Goal: Task Accomplishment & Management: Use online tool/utility

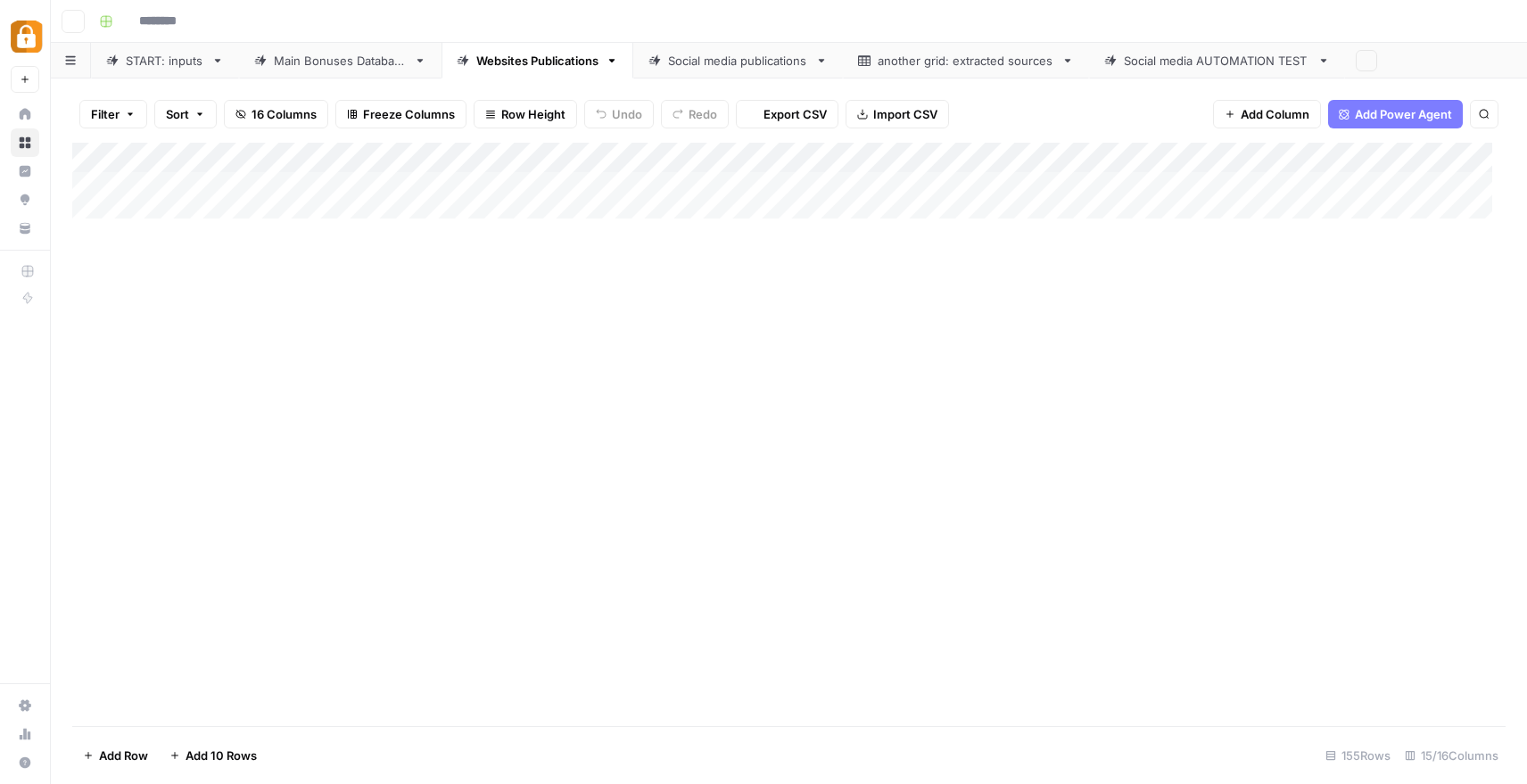
type input "**********"
click at [152, 72] on link "START: inputs" at bounding box center [164, 61] width 148 height 36
click at [406, 644] on div "Add Column" at bounding box center [789, 435] width 1433 height 583
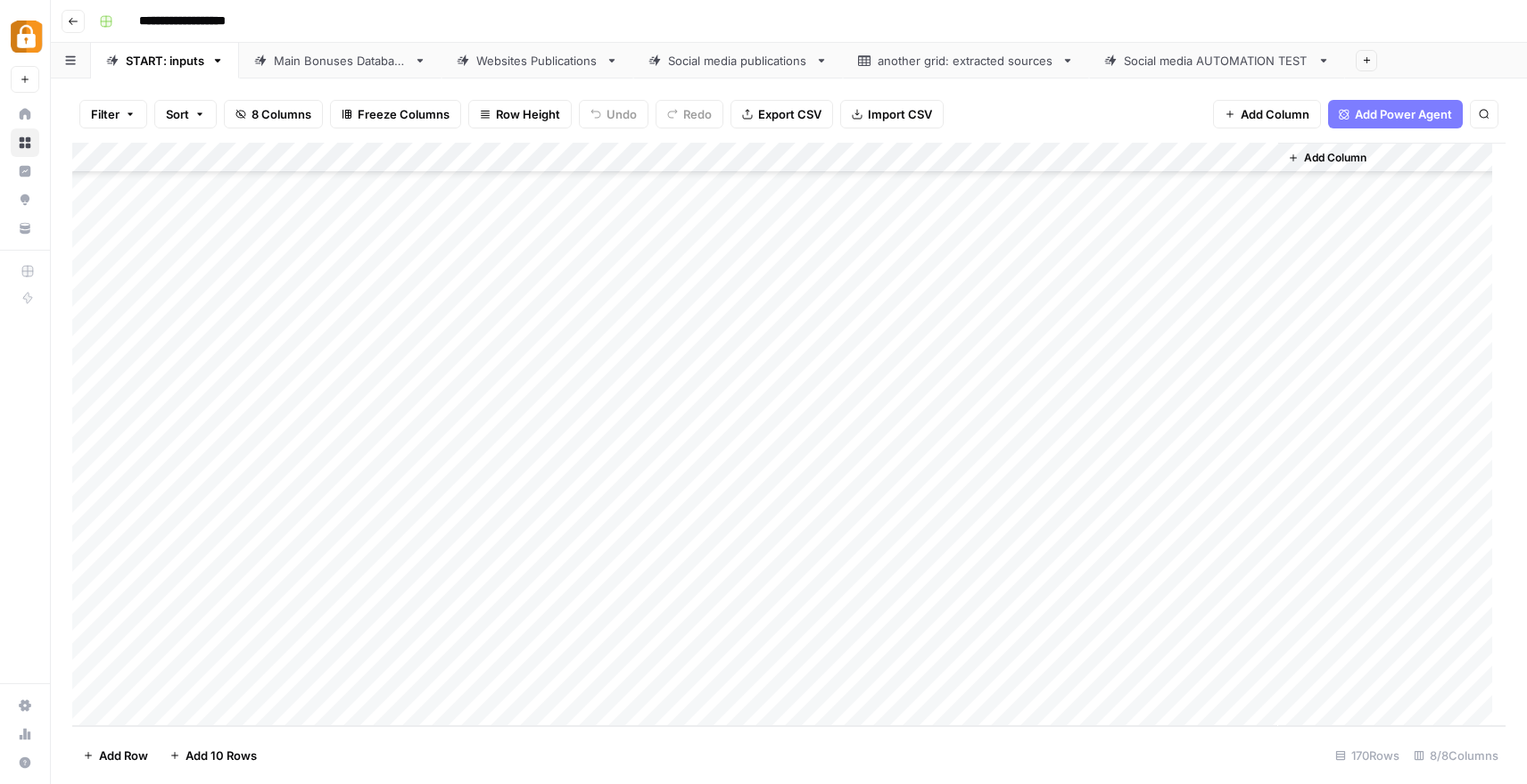
click at [406, 648] on div "Add Column" at bounding box center [789, 435] width 1433 height 583
click at [406, 648] on textarea at bounding box center [526, 651] width 285 height 25
type textarea "**********"
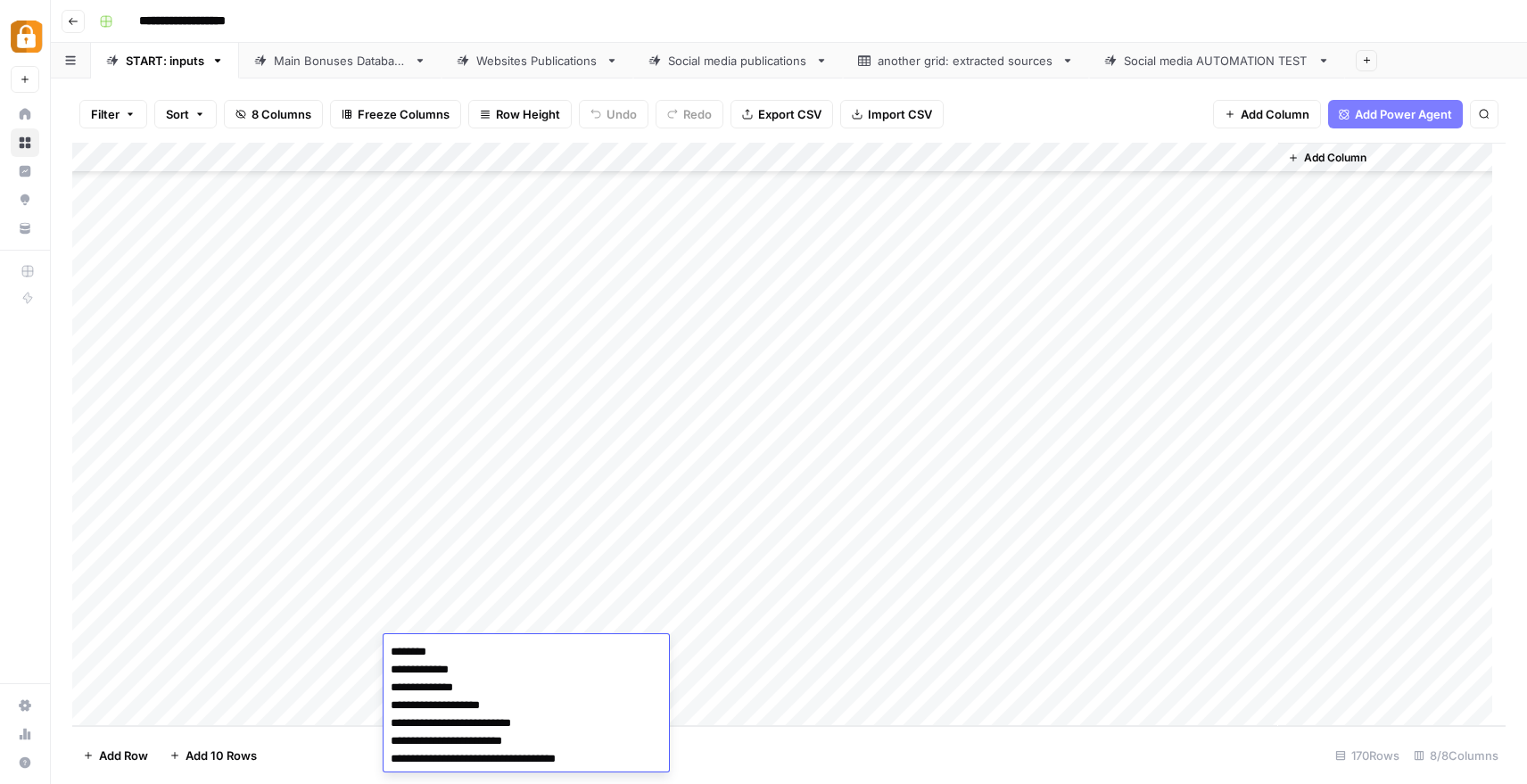
click at [333, 657] on div "Add Column" at bounding box center [789, 435] width 1433 height 583
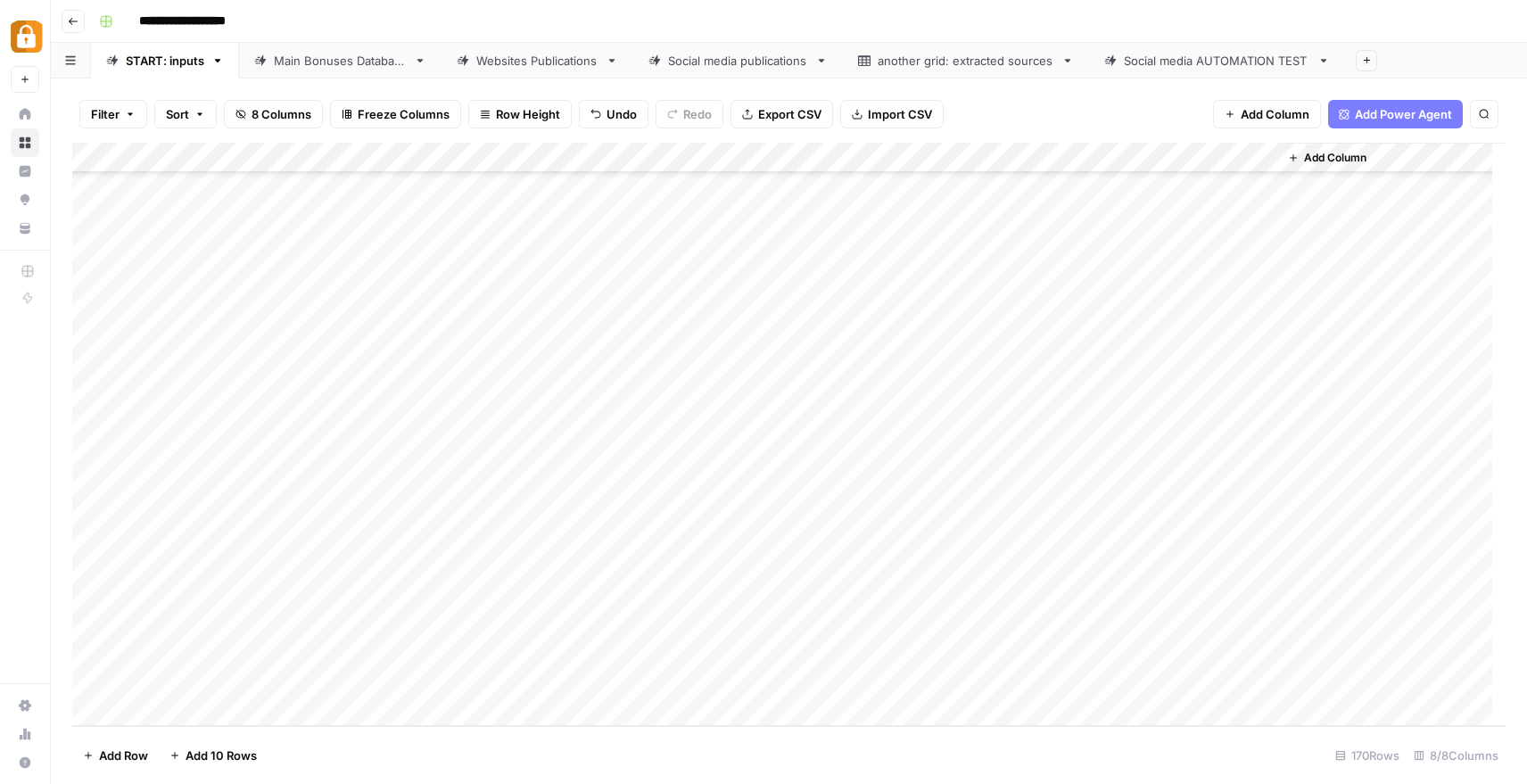
click at [348, 651] on div "Add Column" at bounding box center [789, 435] width 1433 height 583
click at [393, 725] on div "Udi" at bounding box center [394, 721] width 178 height 32
type input "Ud"
click at [331, 723] on button "Udi" at bounding box center [339, 719] width 33 height 21
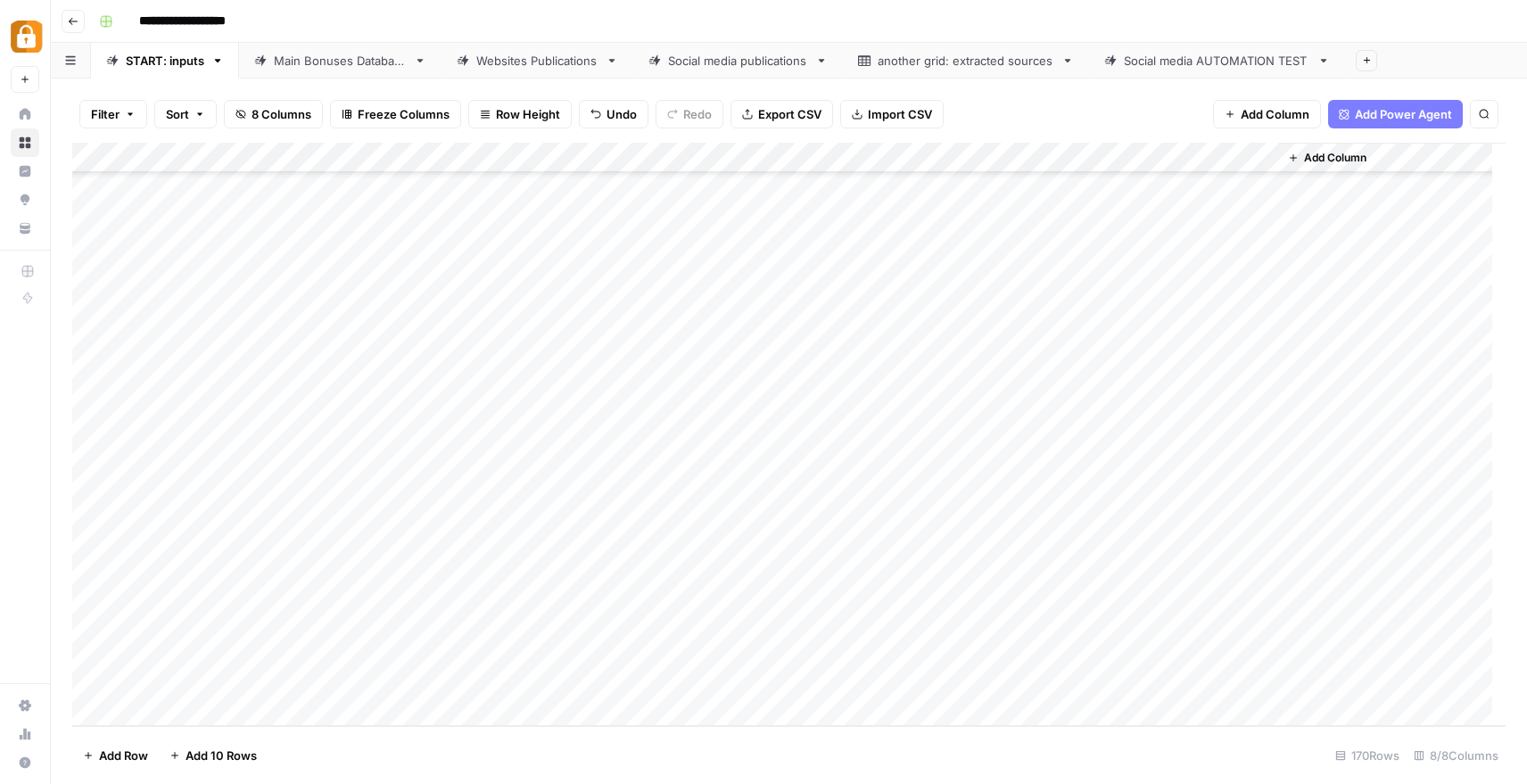
click at [238, 646] on div "Add Column" at bounding box center [789, 435] width 1433 height 583
click at [202, 654] on div "Add Column" at bounding box center [789, 435] width 1433 height 583
click at [202, 654] on textarea at bounding box center [276, 651] width 285 height 25
click at [776, 654] on div "Add Column" at bounding box center [789, 435] width 1433 height 583
click at [753, 653] on div "Add Column" at bounding box center [789, 435] width 1433 height 583
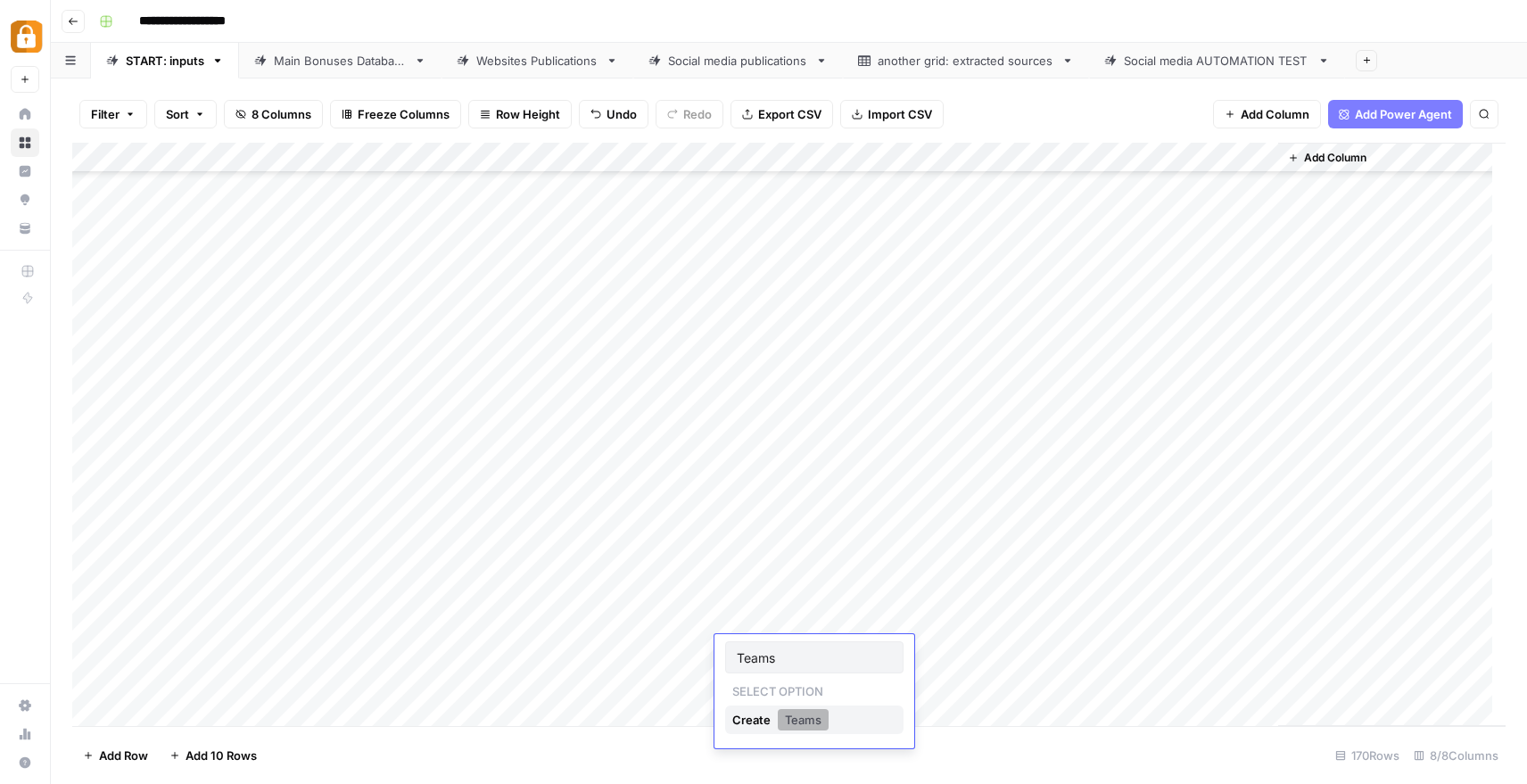
type input "Teams"
click at [791, 716] on button "Teams" at bounding box center [802, 719] width 50 height 21
click at [247, 651] on div "Add Column" at bounding box center [789, 435] width 1433 height 583
click at [207, 653] on div "Add Column" at bounding box center [789, 435] width 1433 height 583
click at [280, 663] on textarea "******" at bounding box center [276, 655] width 285 height 25
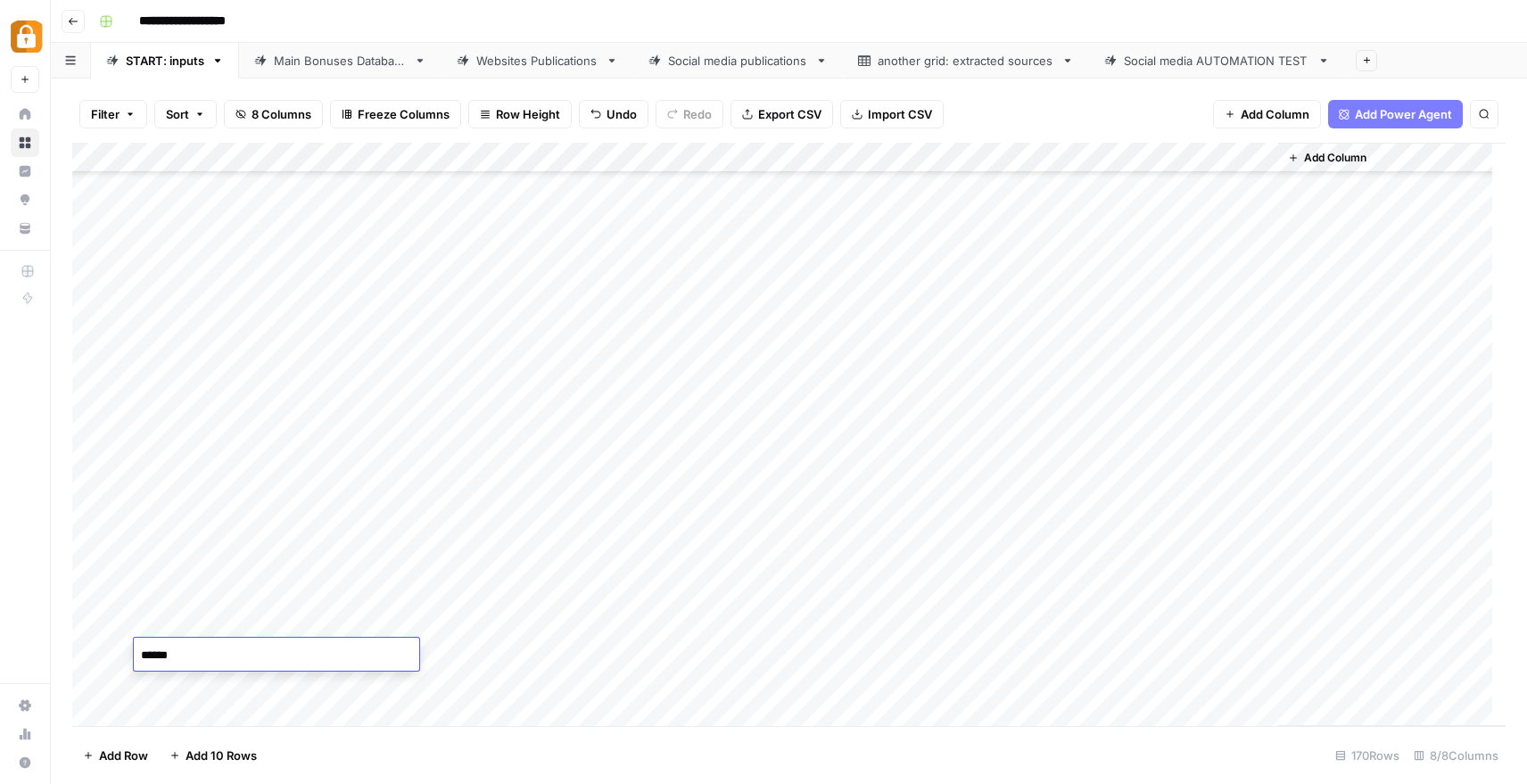
click at [277, 666] on textarea "******" at bounding box center [276, 655] width 285 height 25
click at [276, 667] on textarea "******" at bounding box center [276, 655] width 285 height 25
click at [276, 668] on div "[DATE] ******" at bounding box center [276, 654] width 285 height 33
type textarea "******"
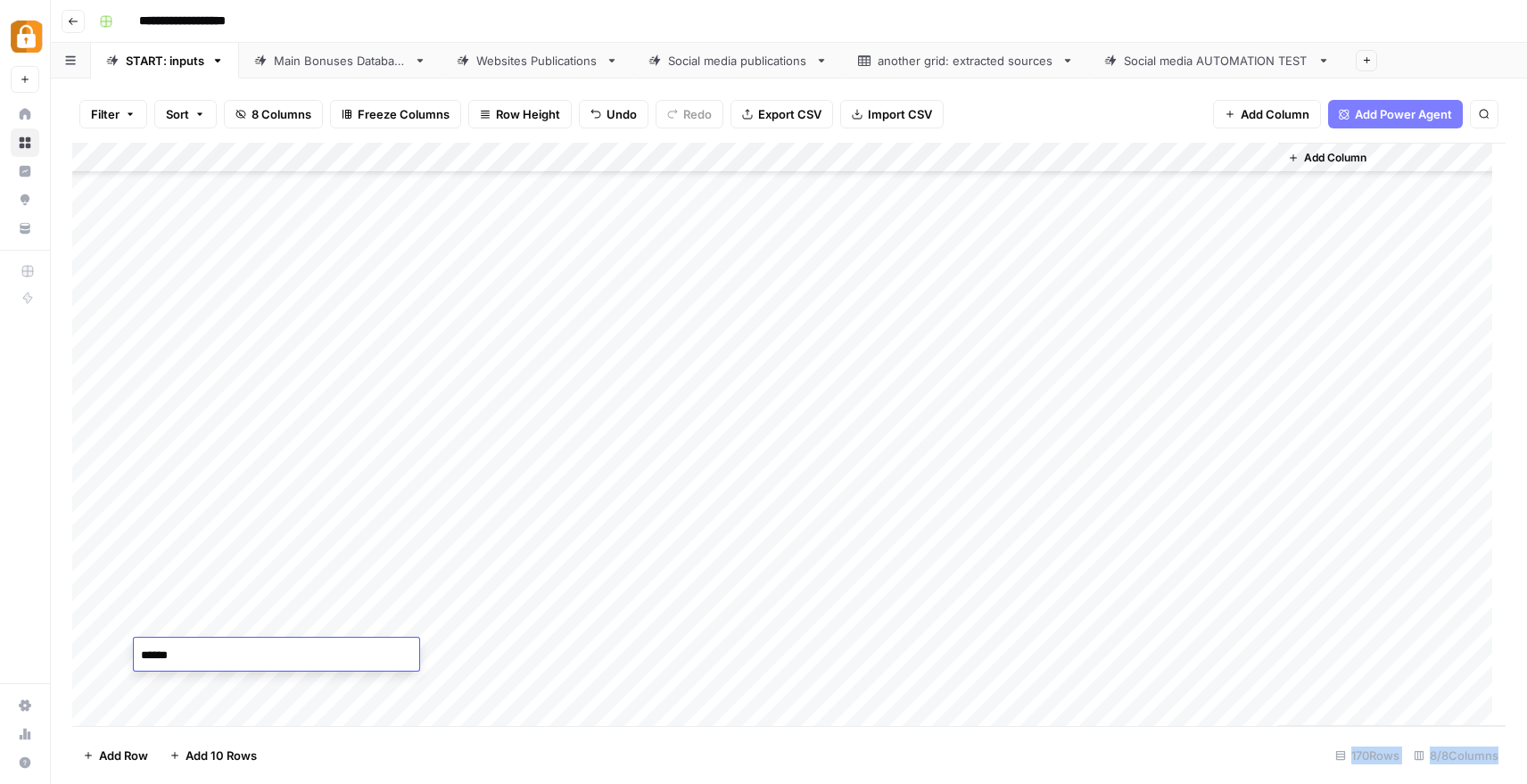
click at [275, 670] on body "**********" at bounding box center [763, 392] width 1527 height 784
click at [541, 644] on div "Add Column" at bounding box center [789, 435] width 1433 height 583
click at [222, 654] on div "Add Column" at bounding box center [789, 435] width 1433 height 583
click at [276, 654] on div "Add Column" at bounding box center [789, 435] width 1433 height 583
click at [1177, 653] on div "Add Column" at bounding box center [789, 435] width 1433 height 583
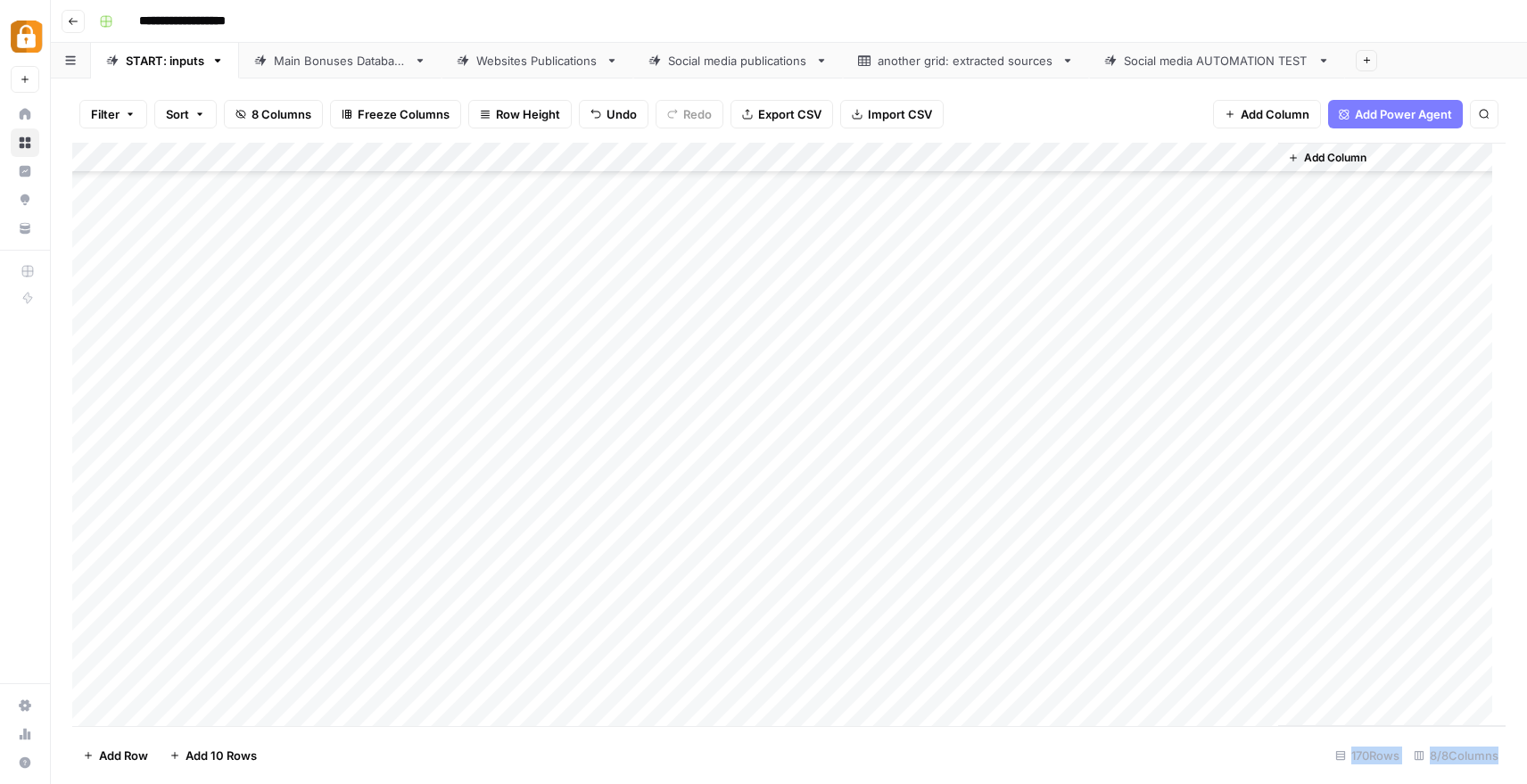
scroll to position [4630, 0]
click at [732, 750] on footer "Add Row Add 10 Rows 170 Rows 8/8 Columns" at bounding box center [789, 755] width 1433 height 58
click at [594, 756] on footer "Add Row Add 10 Rows 170 Rows 8/8 Columns" at bounding box center [789, 755] width 1433 height 58
click at [339, 63] on div "Main Bonuses Database" at bounding box center [340, 60] width 133 height 17
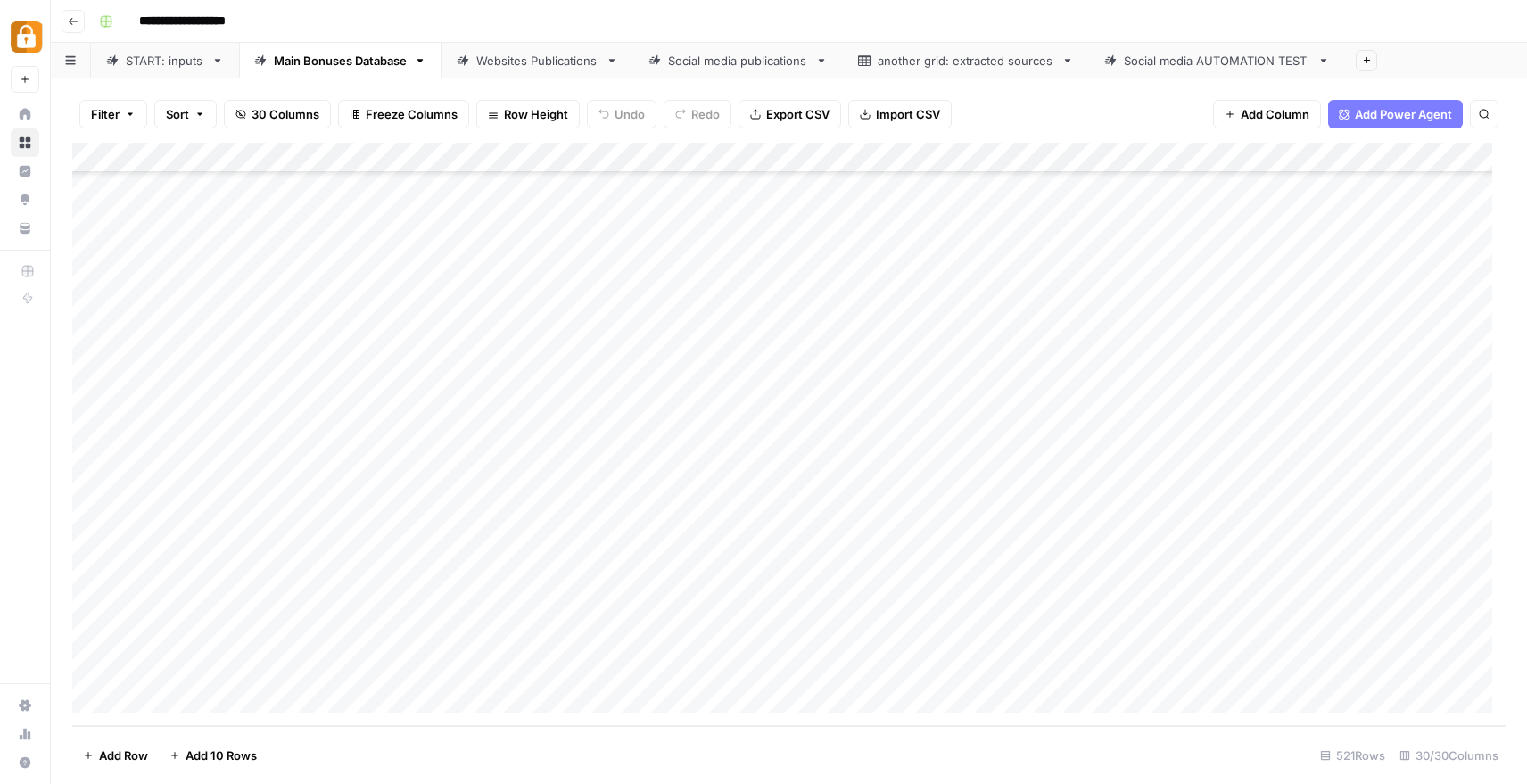
click at [148, 74] on link "START: inputs" at bounding box center [164, 61] width 148 height 36
click at [330, 56] on div "Main Bonuses Database" at bounding box center [340, 60] width 133 height 17
click at [752, 668] on div "Add Column" at bounding box center [789, 435] width 1433 height 583
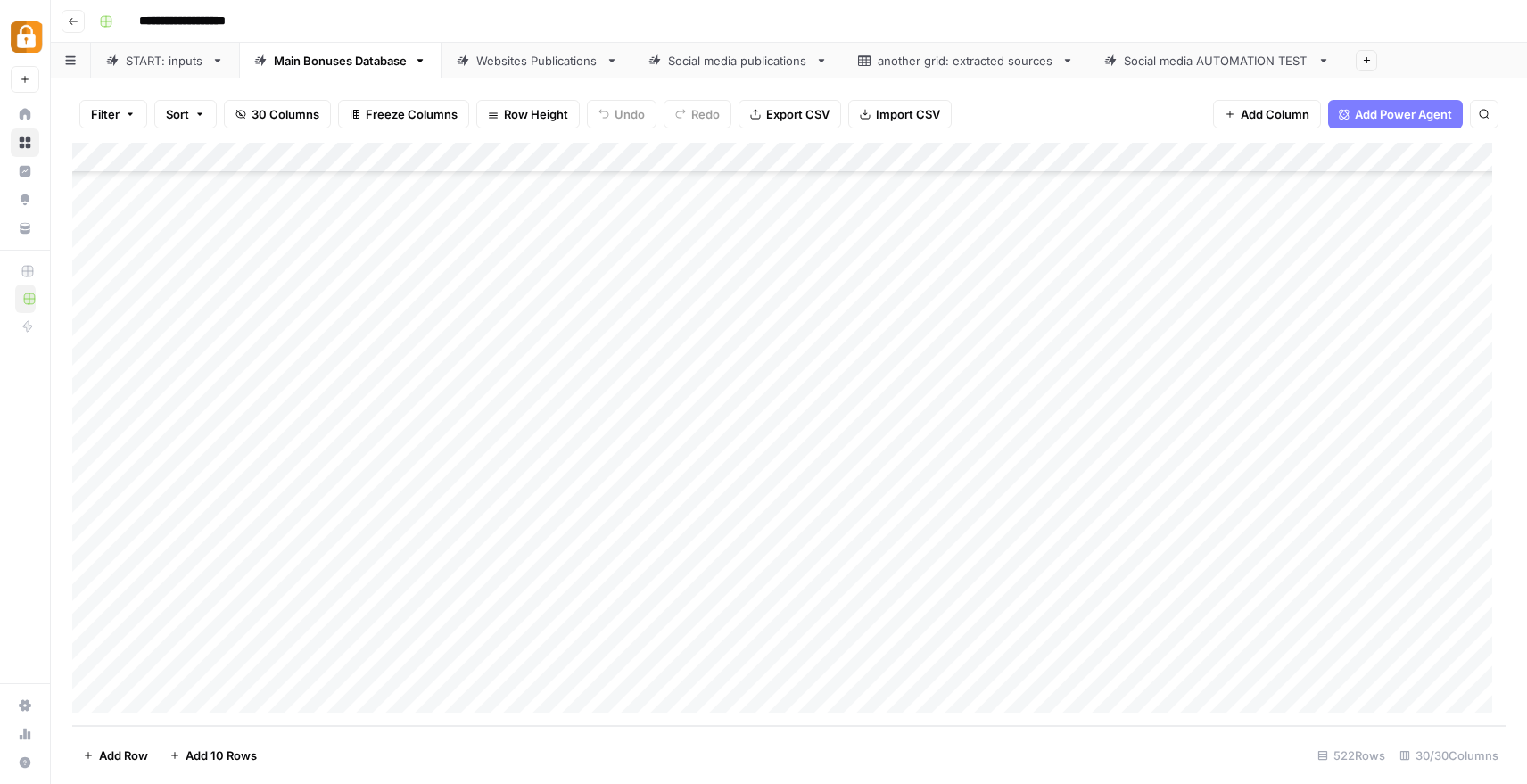
click at [711, 665] on div "Add Column" at bounding box center [789, 435] width 1433 height 583
paste textarea "**********"
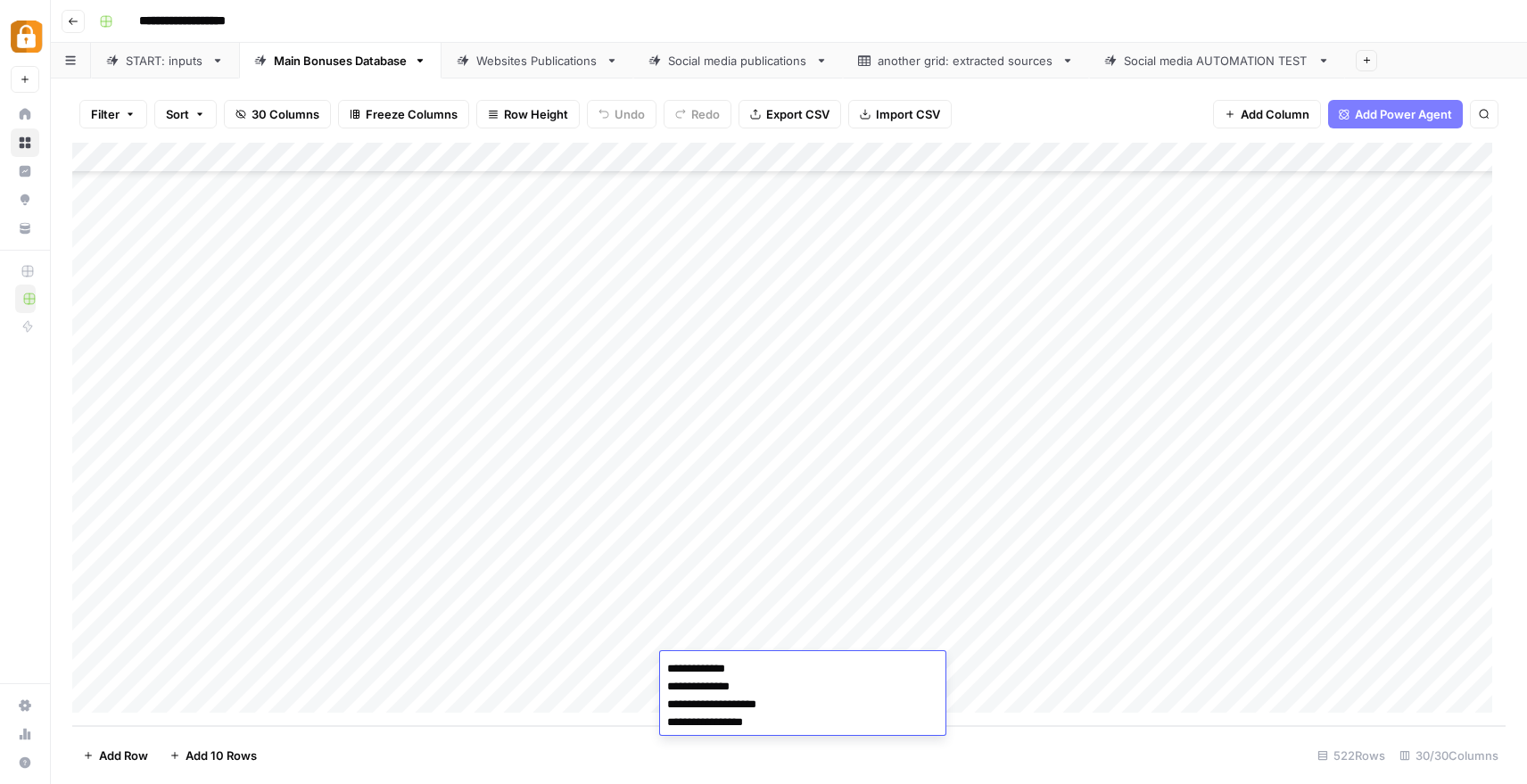
drag, startPoint x: 818, startPoint y: 715, endPoint x: 660, endPoint y: 729, distance: 158.6
click at [660, 729] on textarea "**********" at bounding box center [802, 696] width 285 height 79
paste textarea "**********"
type textarea "**********"
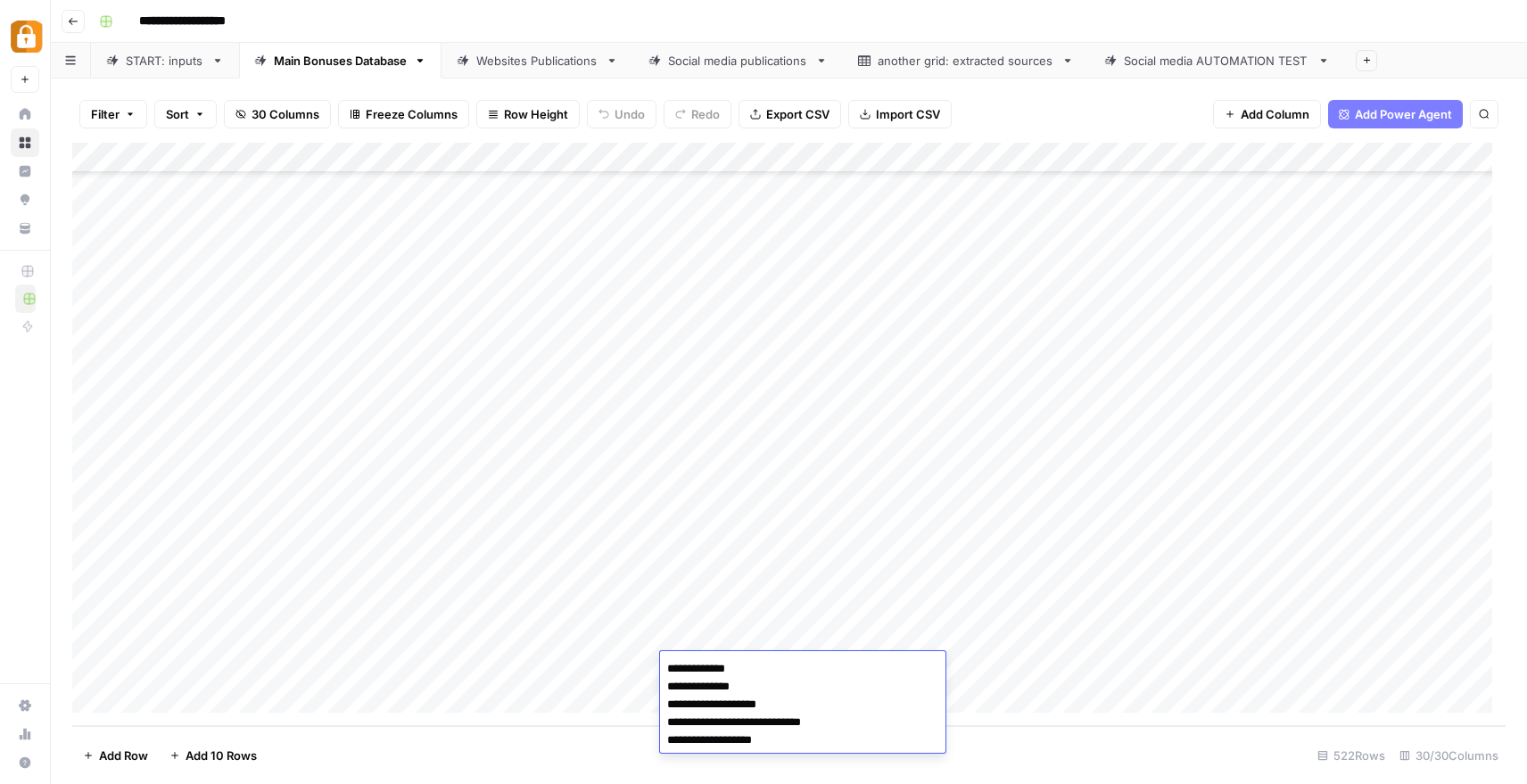
click at [1159, 747] on footer "Add Row Add 10 Rows 522 Rows 30/30 Columns" at bounding box center [789, 755] width 1433 height 58
click at [1019, 668] on div "Add Column" at bounding box center [789, 435] width 1433 height 583
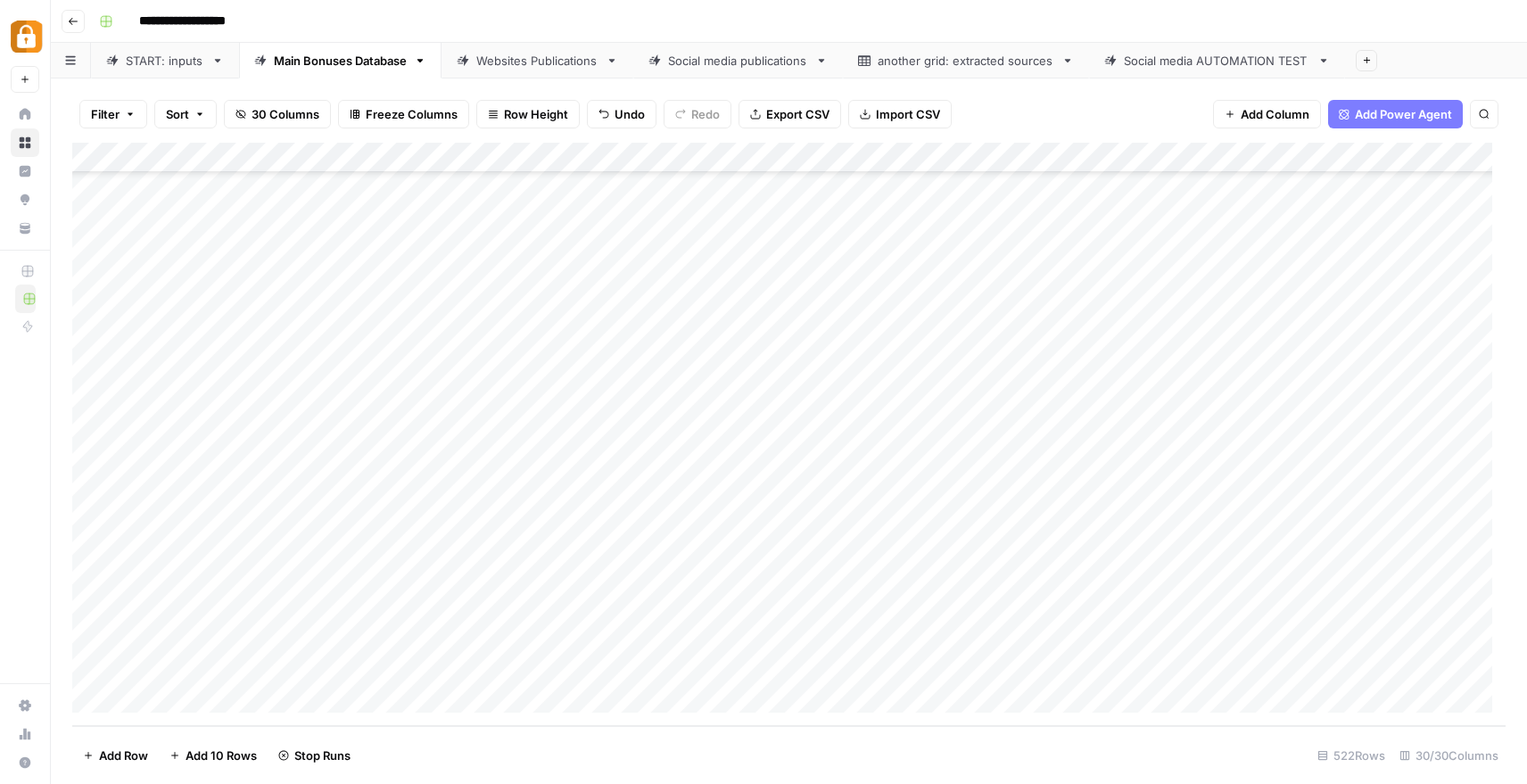
click at [1127, 670] on div "Add Column" at bounding box center [789, 435] width 1433 height 583
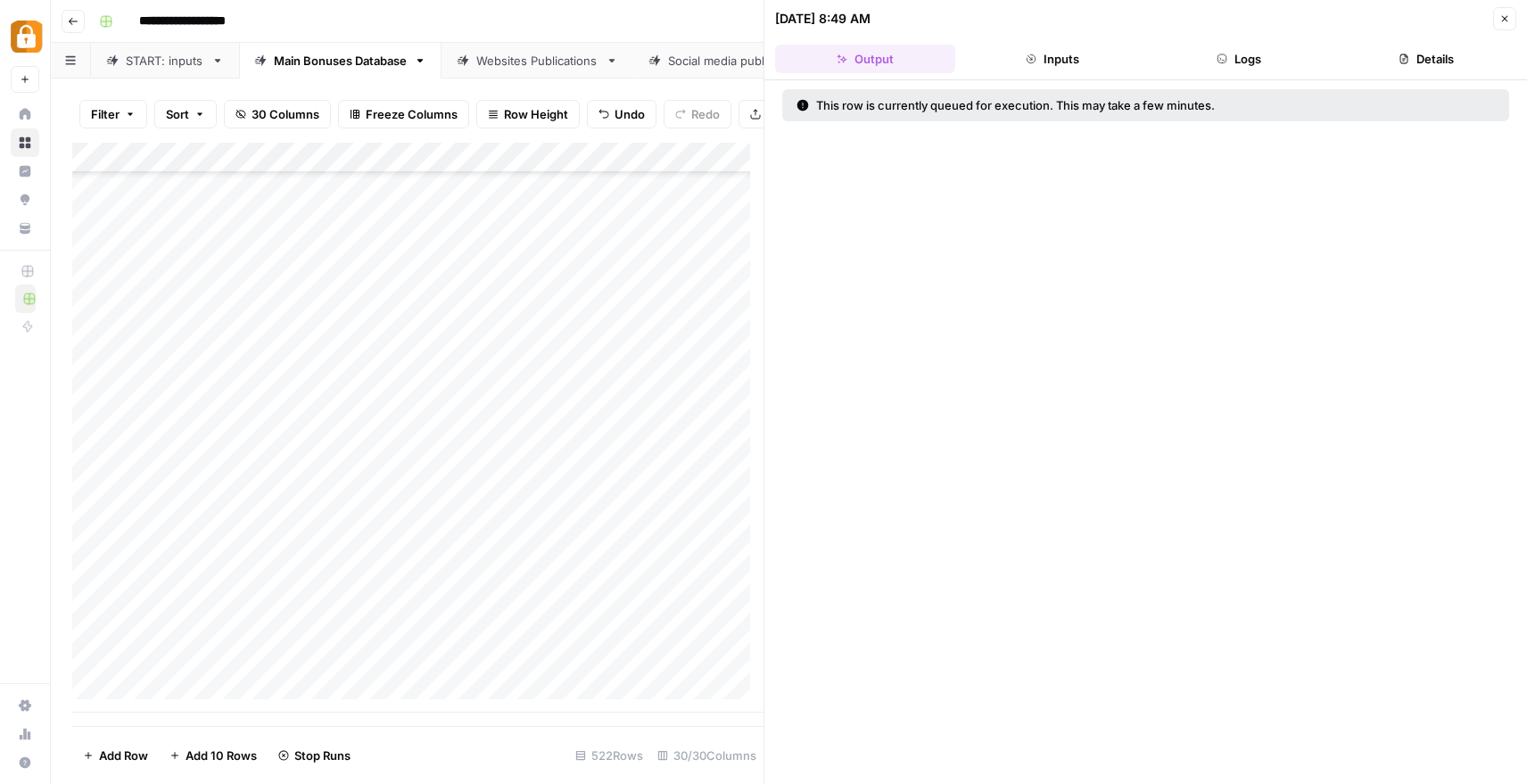
click at [683, 600] on div "Add Column" at bounding box center [418, 427] width 692 height 569
click at [695, 701] on div "Add Column" at bounding box center [418, 427] width 692 height 569
click at [625, 696] on body "**********" at bounding box center [763, 392] width 1527 height 784
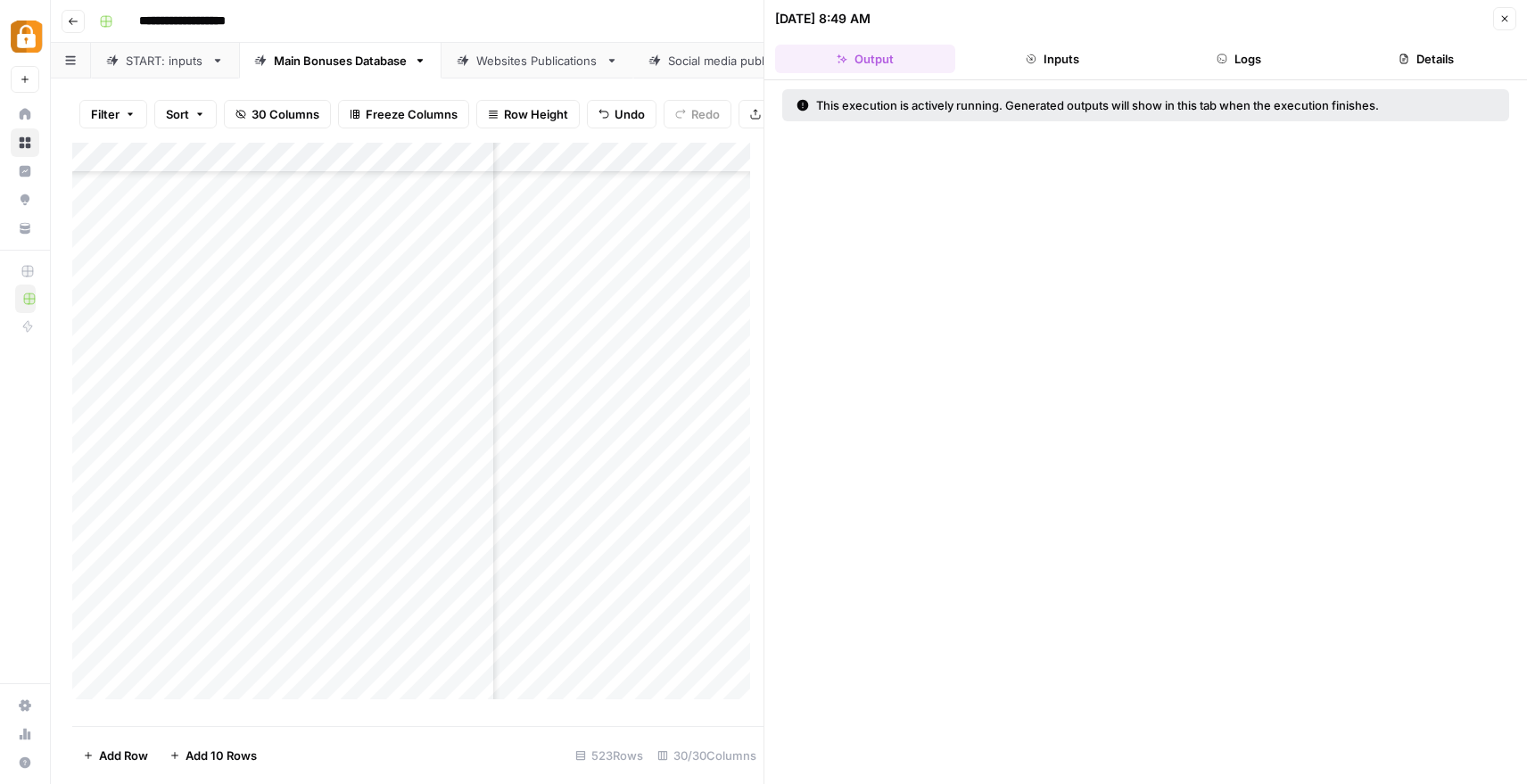
click at [522, 699] on div "Add Column" at bounding box center [418, 427] width 692 height 569
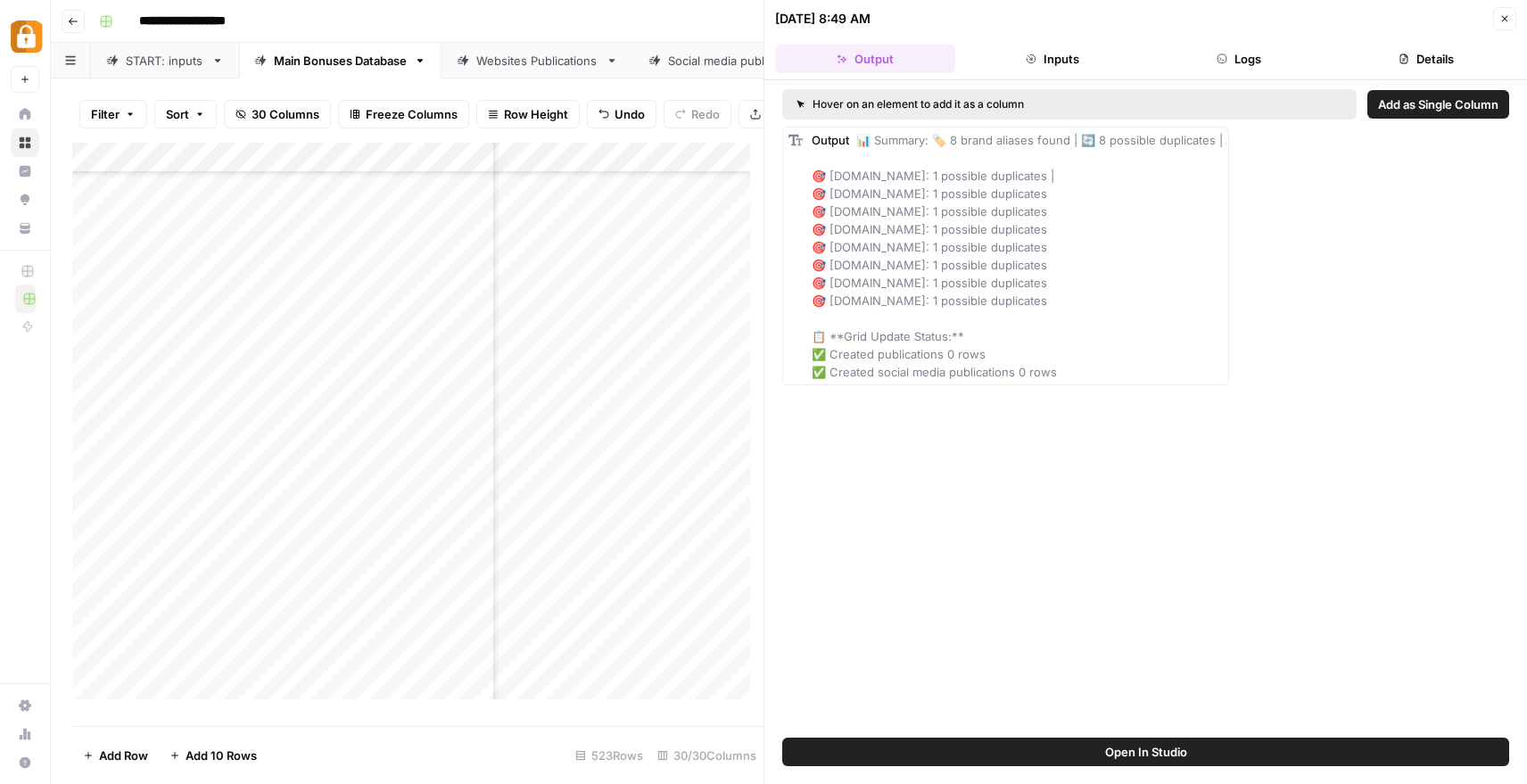
click at [1499, 16] on button "Close" at bounding box center [1504, 18] width 23 height 23
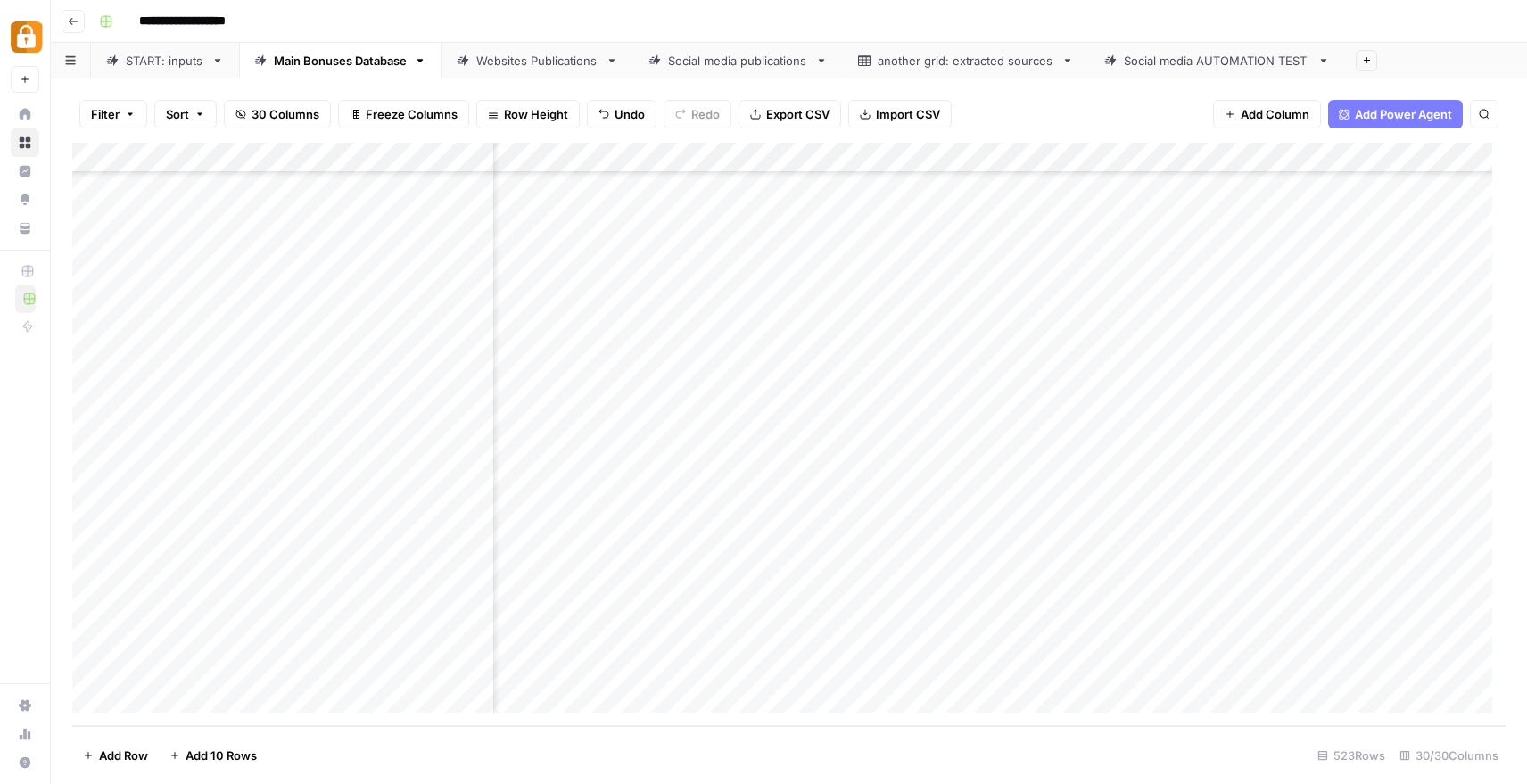
scroll to position [15345, 81]
click at [425, 684] on div "Add Column" at bounding box center [789, 435] width 1433 height 583
click at [664, 616] on div "Add Column" at bounding box center [789, 435] width 1433 height 583
click at [352, 588] on div "Add Column" at bounding box center [789, 435] width 1433 height 583
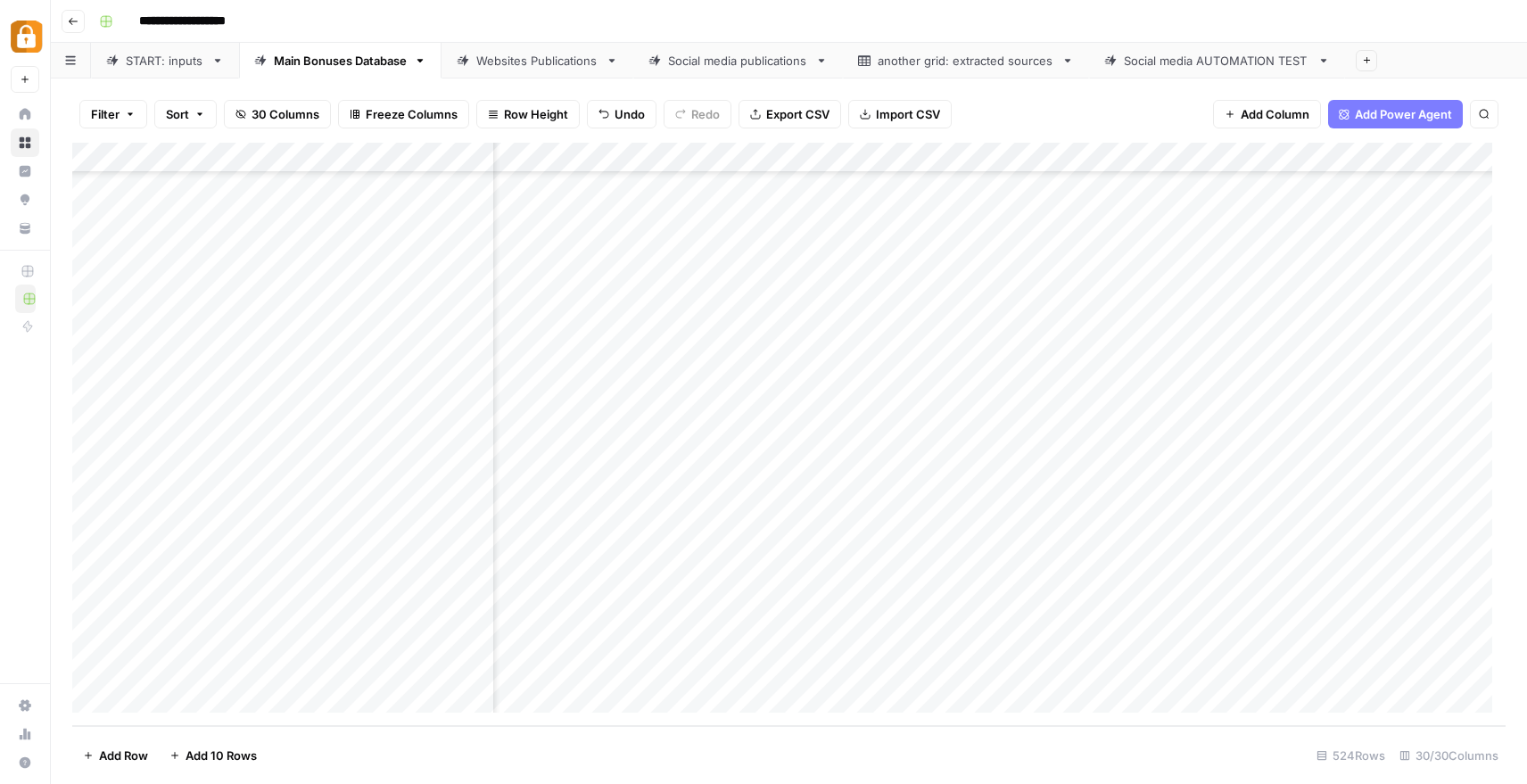
scroll to position [15373, 81]
click at [339, 62] on div "Main Bonuses Database" at bounding box center [340, 60] width 133 height 17
click at [164, 64] on div "START: inputs" at bounding box center [165, 60] width 79 height 17
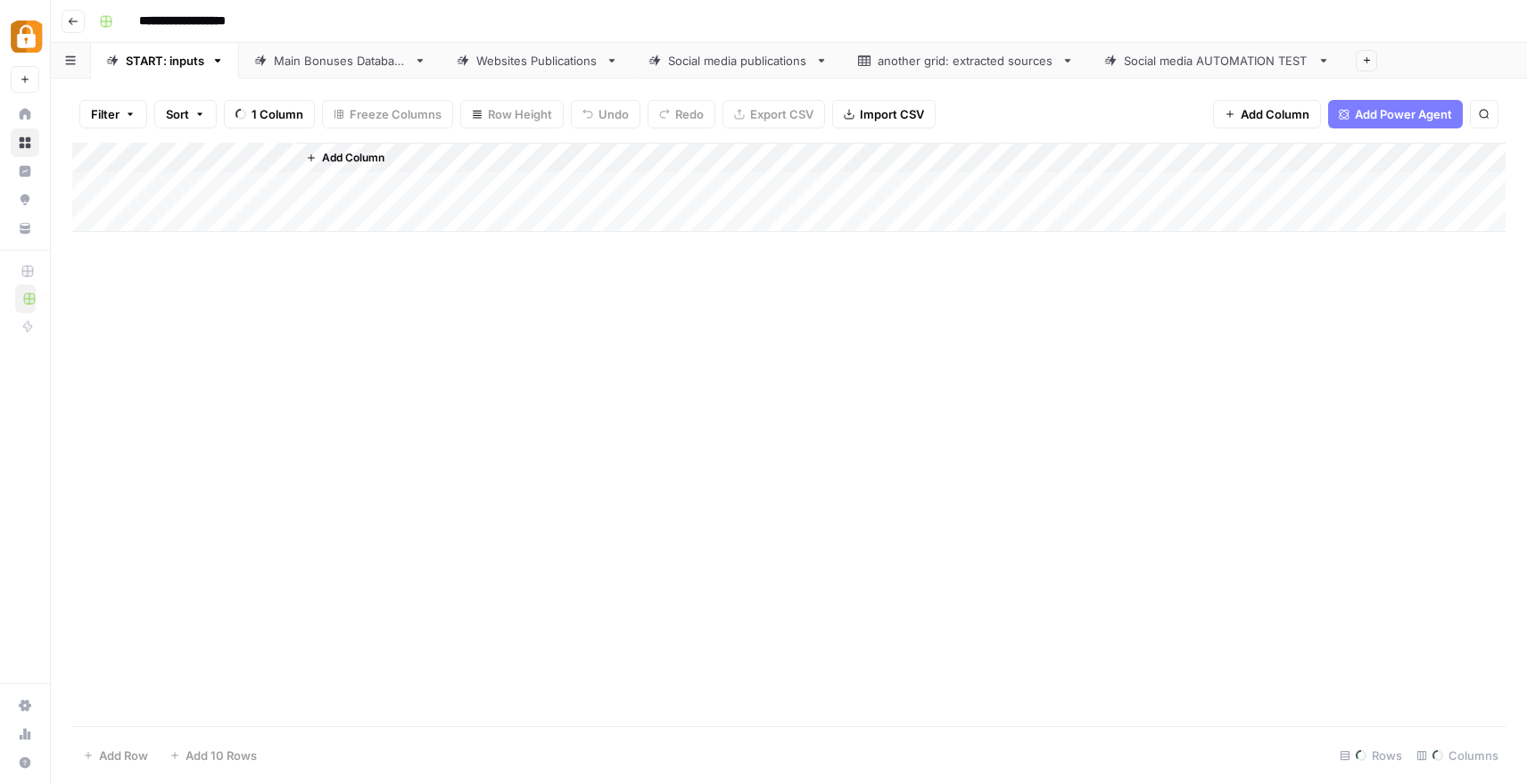
click at [286, 65] on div "Main Bonuses Database" at bounding box center [340, 60] width 133 height 17
click at [1059, 602] on div "Add Column" at bounding box center [789, 435] width 1433 height 583
click at [1128, 599] on div "Add Column" at bounding box center [789, 435] width 1433 height 583
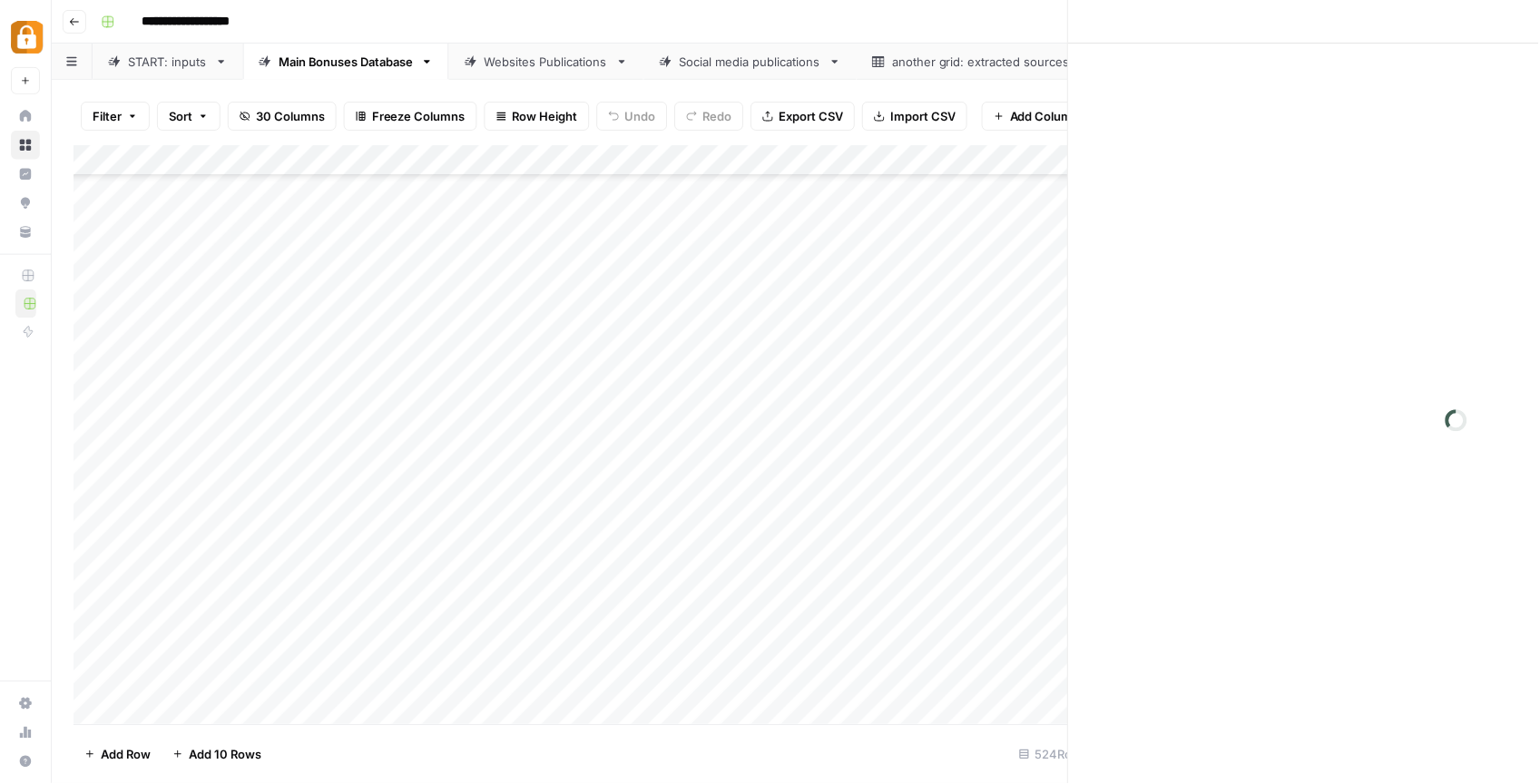
click at [1148, 609] on div at bounding box center [1145, 618] width 250 height 34
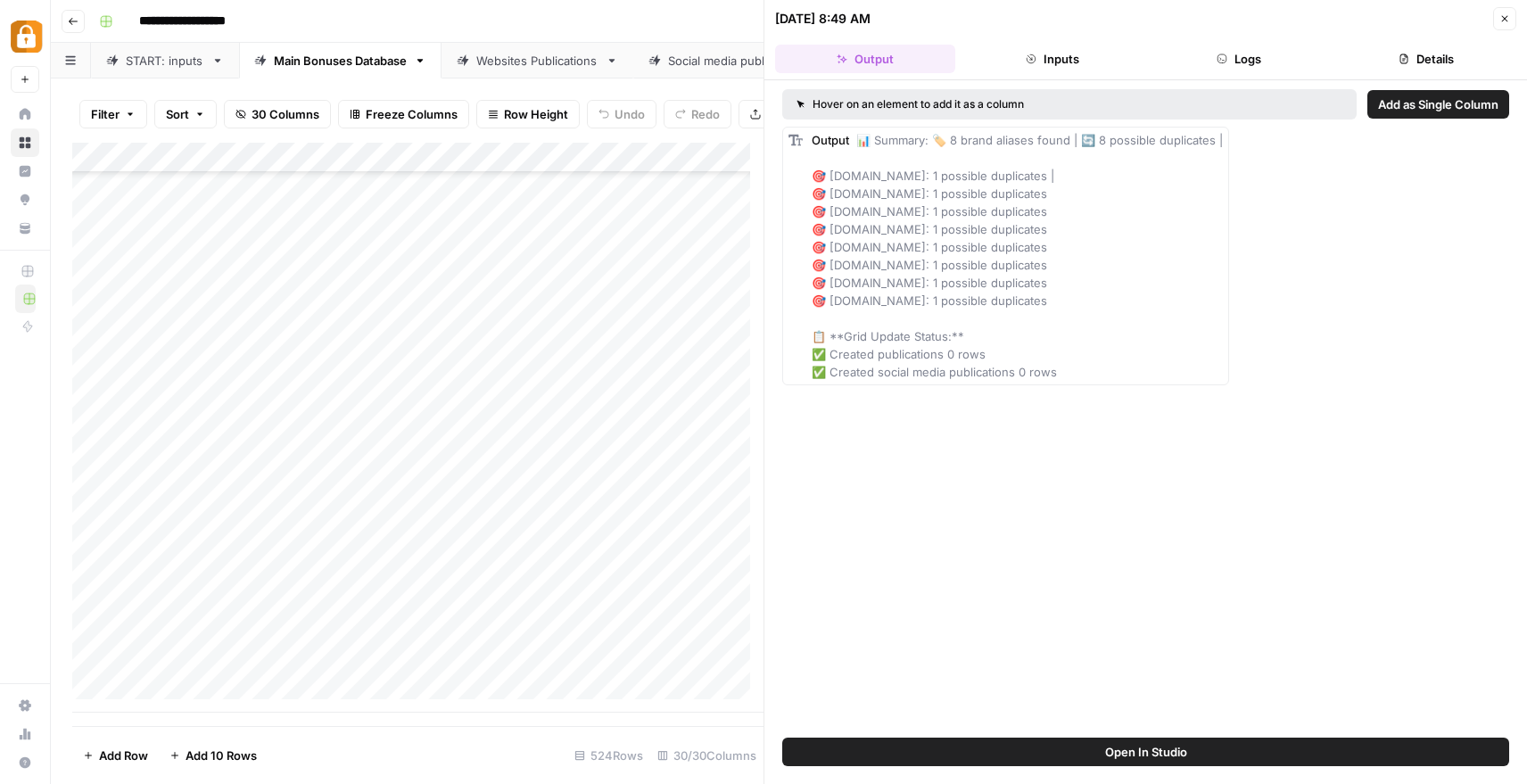
click at [1010, 692] on div "Hover on an element to add it as a column Add as Single Column Output 📊 Summary…" at bounding box center [1145, 409] width 762 height 657
click at [1505, 15] on icon "button" at bounding box center [1505, 19] width 11 height 11
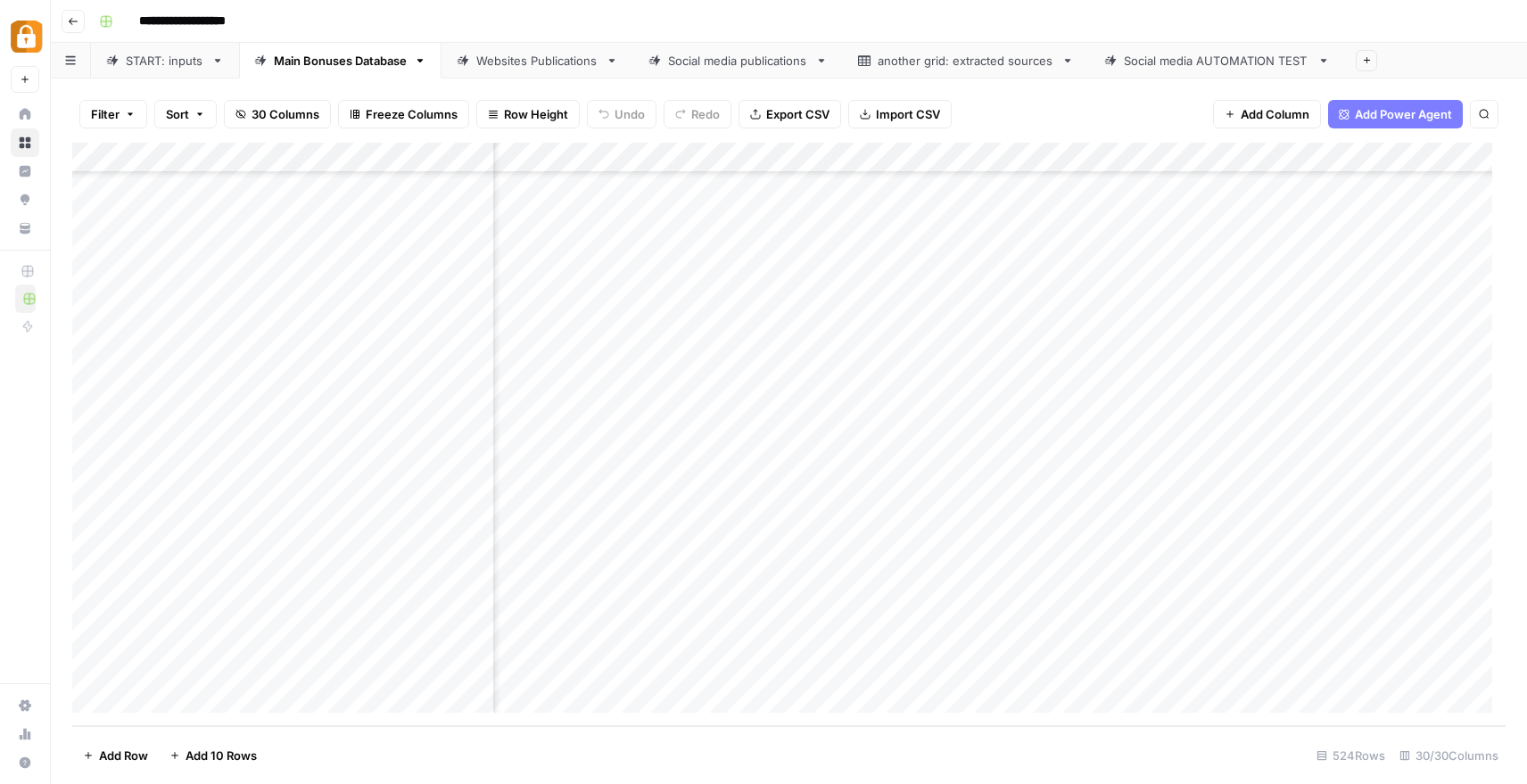
scroll to position [15376, 1539]
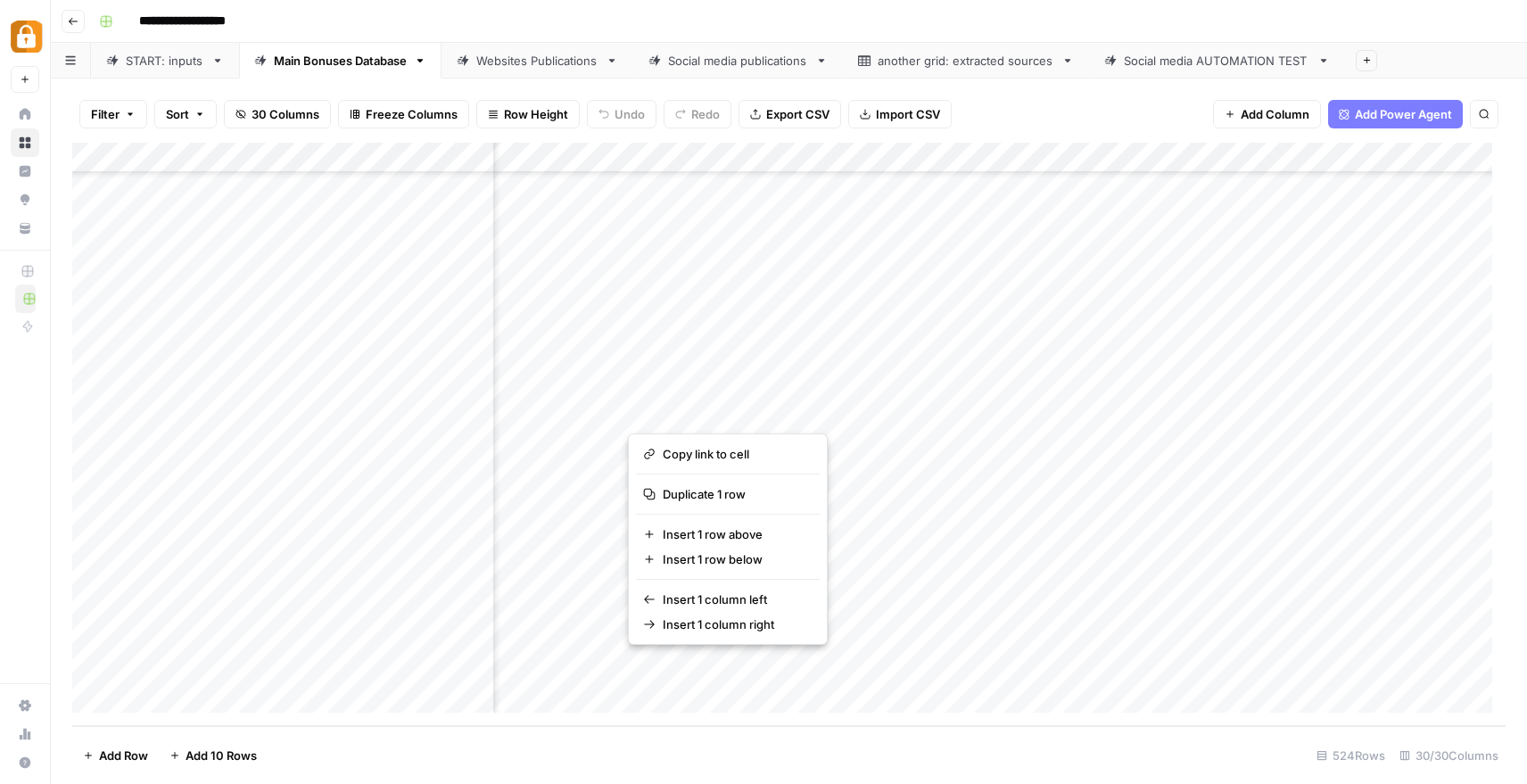
click at [936, 617] on div "Add Column" at bounding box center [789, 435] width 1433 height 583
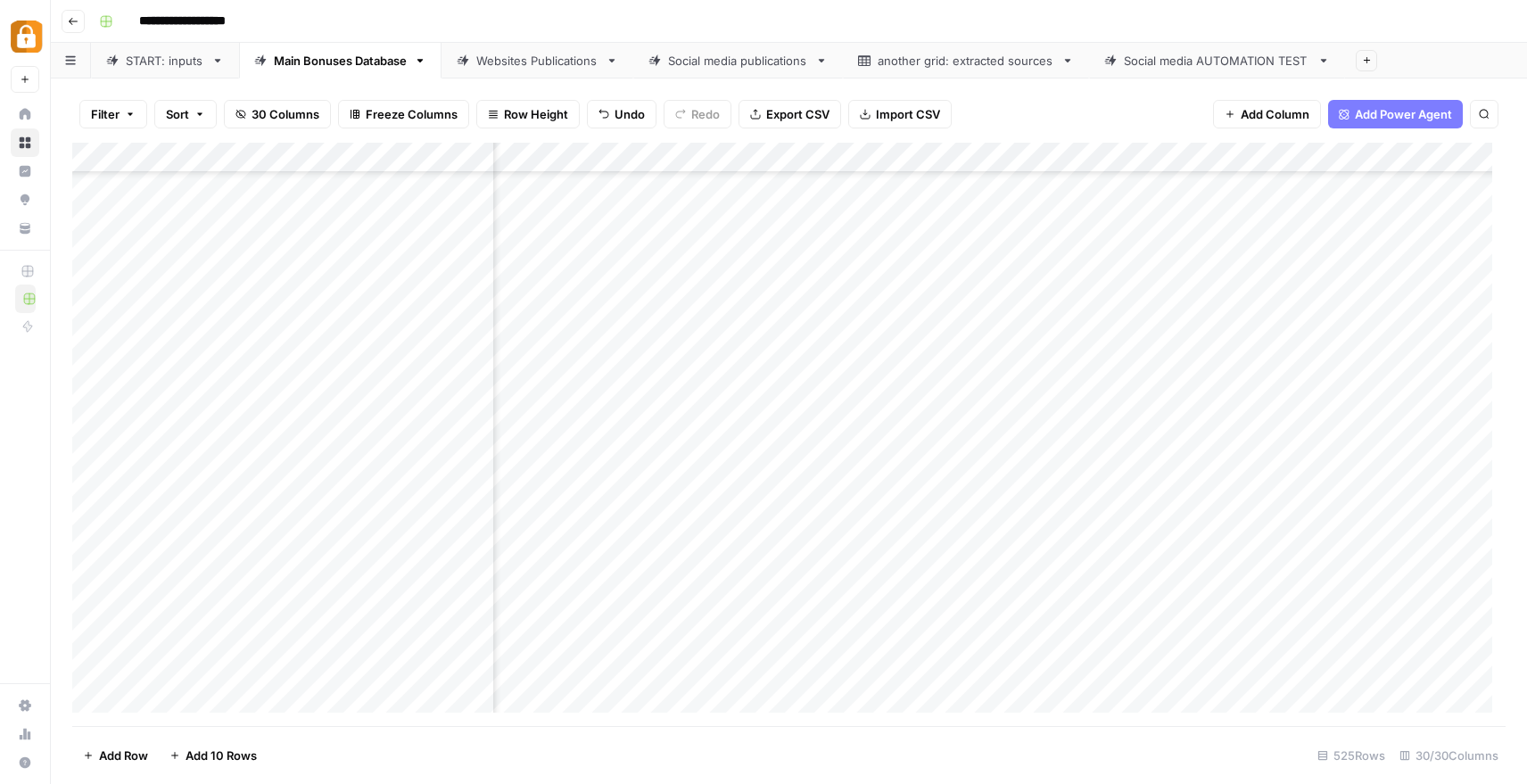
scroll to position [15376, 107]
click at [984, 604] on div "Add Column" at bounding box center [789, 435] width 1433 height 583
click at [1230, 602] on div "Add Column" at bounding box center [789, 435] width 1433 height 583
click at [1233, 603] on div "Add Column" at bounding box center [789, 435] width 1433 height 583
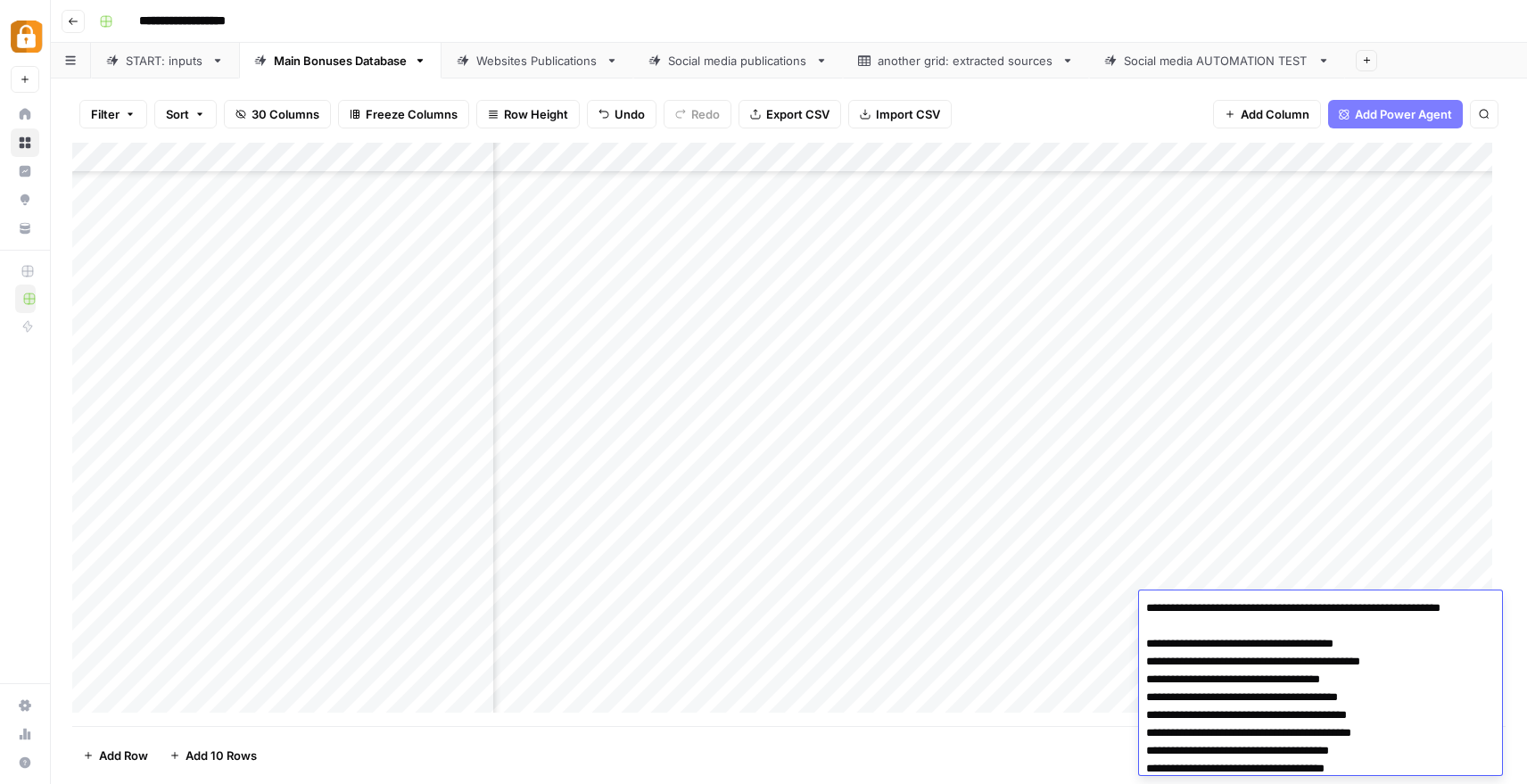
scroll to position [95, 0]
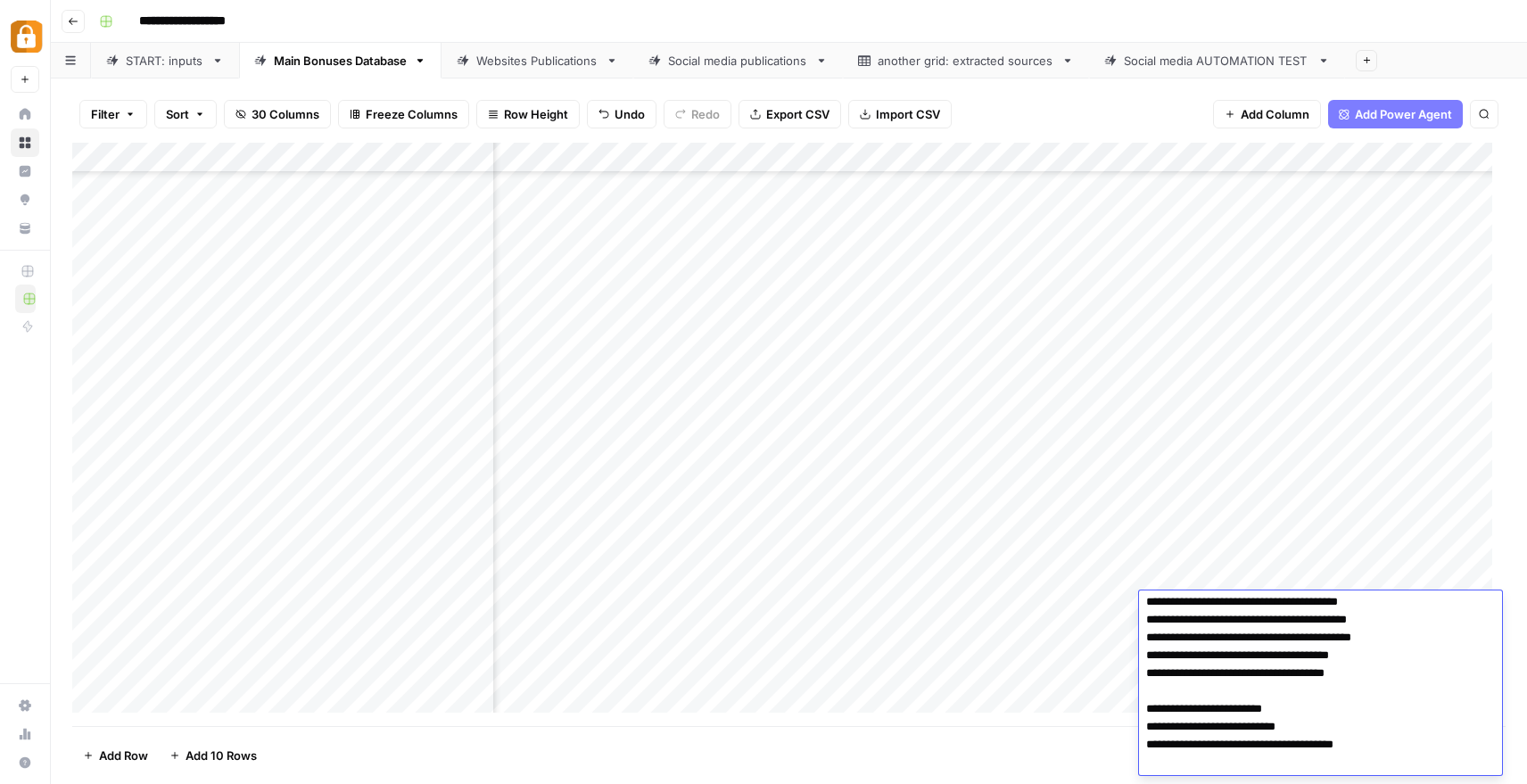
click at [1274, 574] on div "Add Column" at bounding box center [789, 435] width 1433 height 583
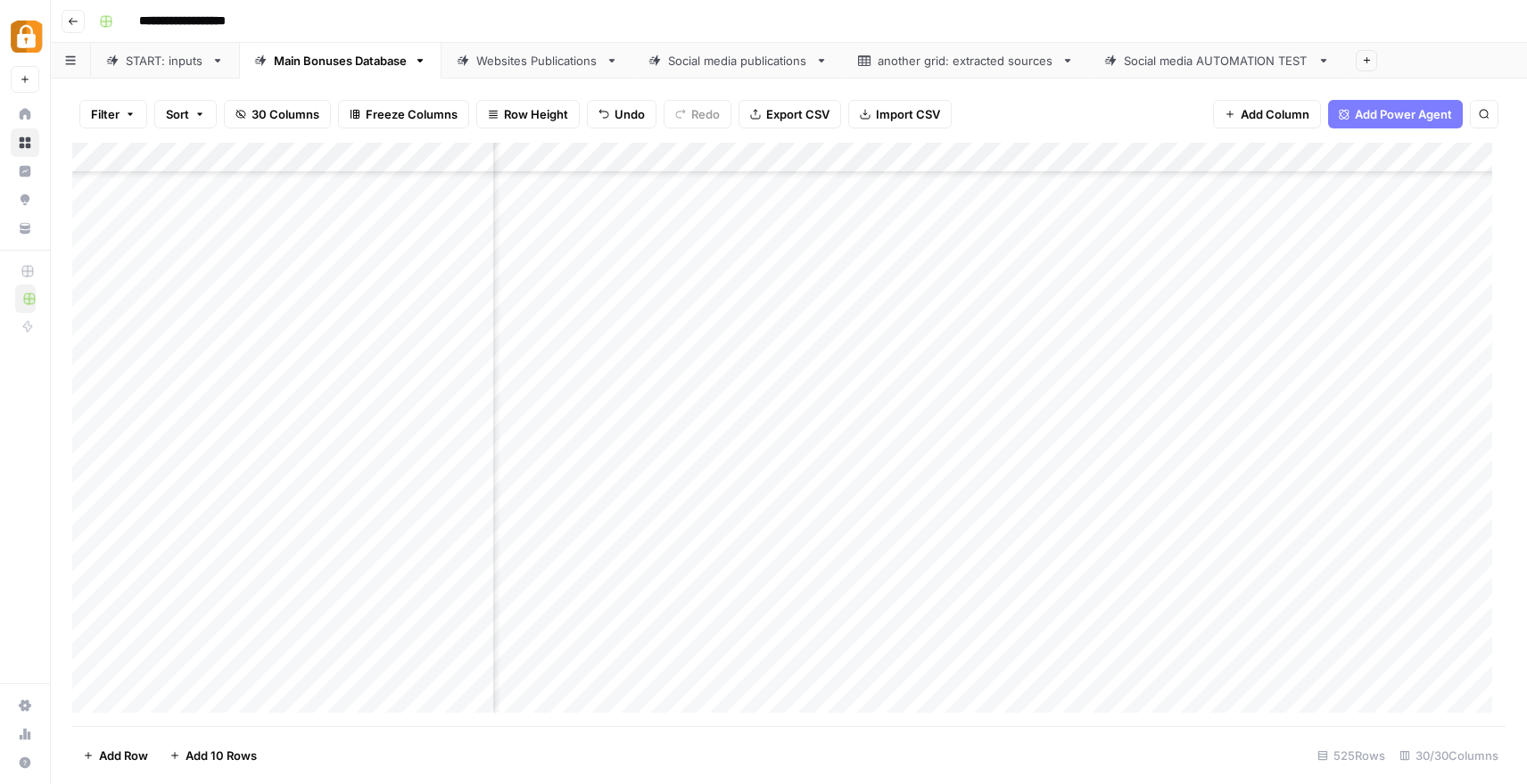
click at [1237, 605] on div "Add Column" at bounding box center [789, 435] width 1433 height 583
click at [1237, 604] on div "Add Column" at bounding box center [789, 435] width 1433 height 583
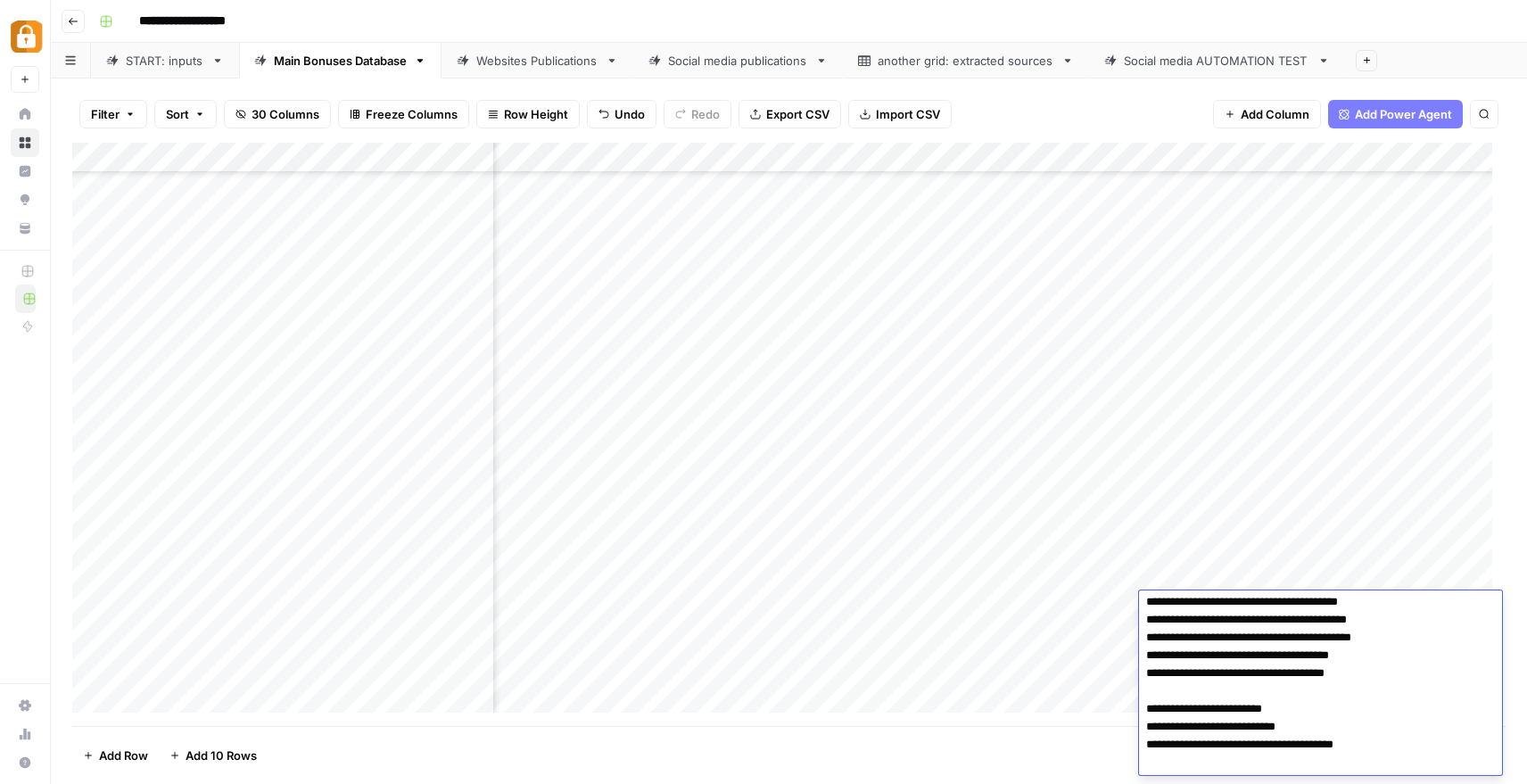
click at [1185, 594] on textarea "**********" at bounding box center [1313, 638] width 349 height 275
click at [1358, 617] on textarea "**********" at bounding box center [1313, 638] width 349 height 275
click at [729, 614] on div "Add Column" at bounding box center [789, 435] width 1433 height 583
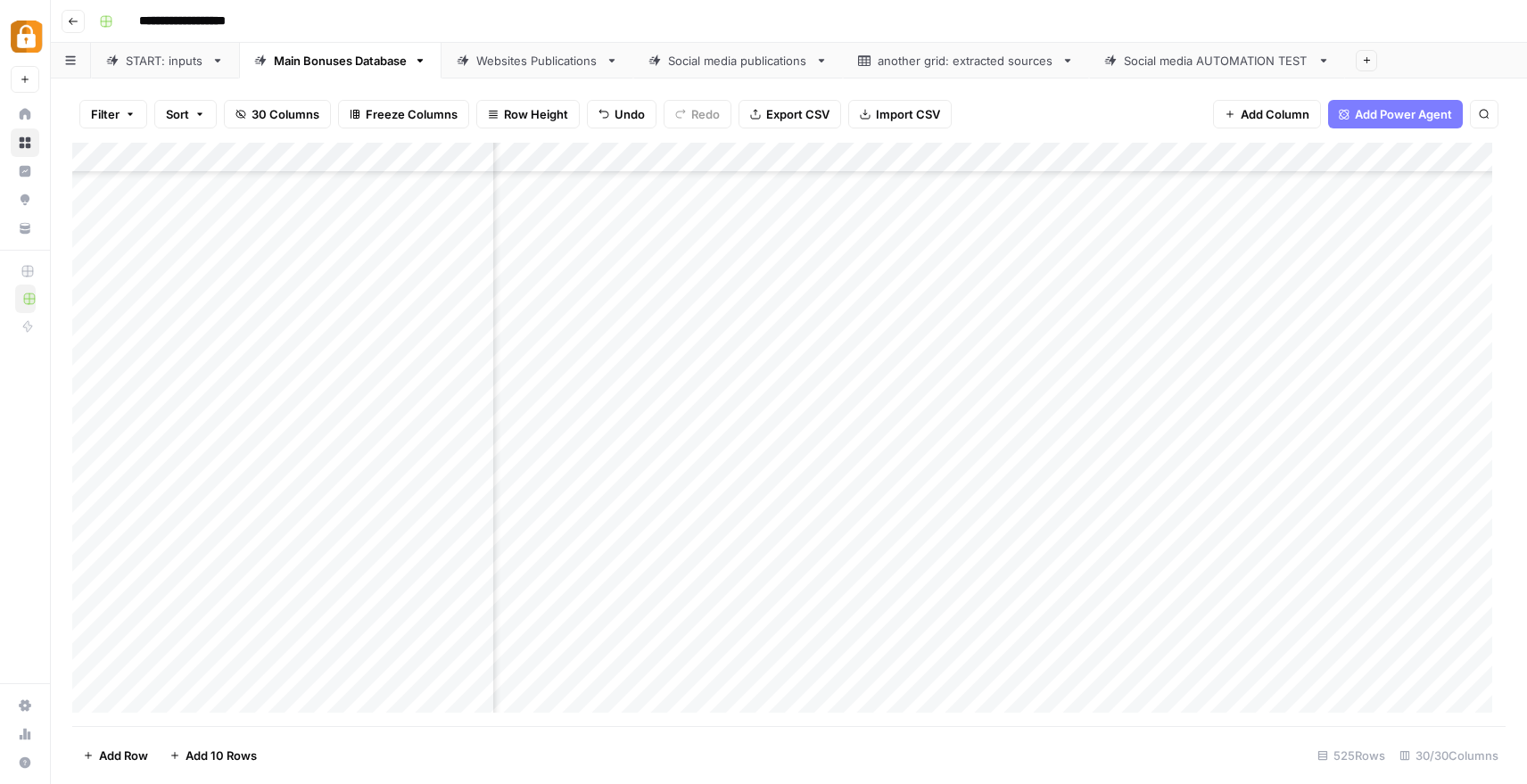
click at [355, 45] on link "Main Bonuses Database" at bounding box center [340, 61] width 203 height 36
click at [159, 69] on link "START: inputs" at bounding box center [164, 61] width 148 height 36
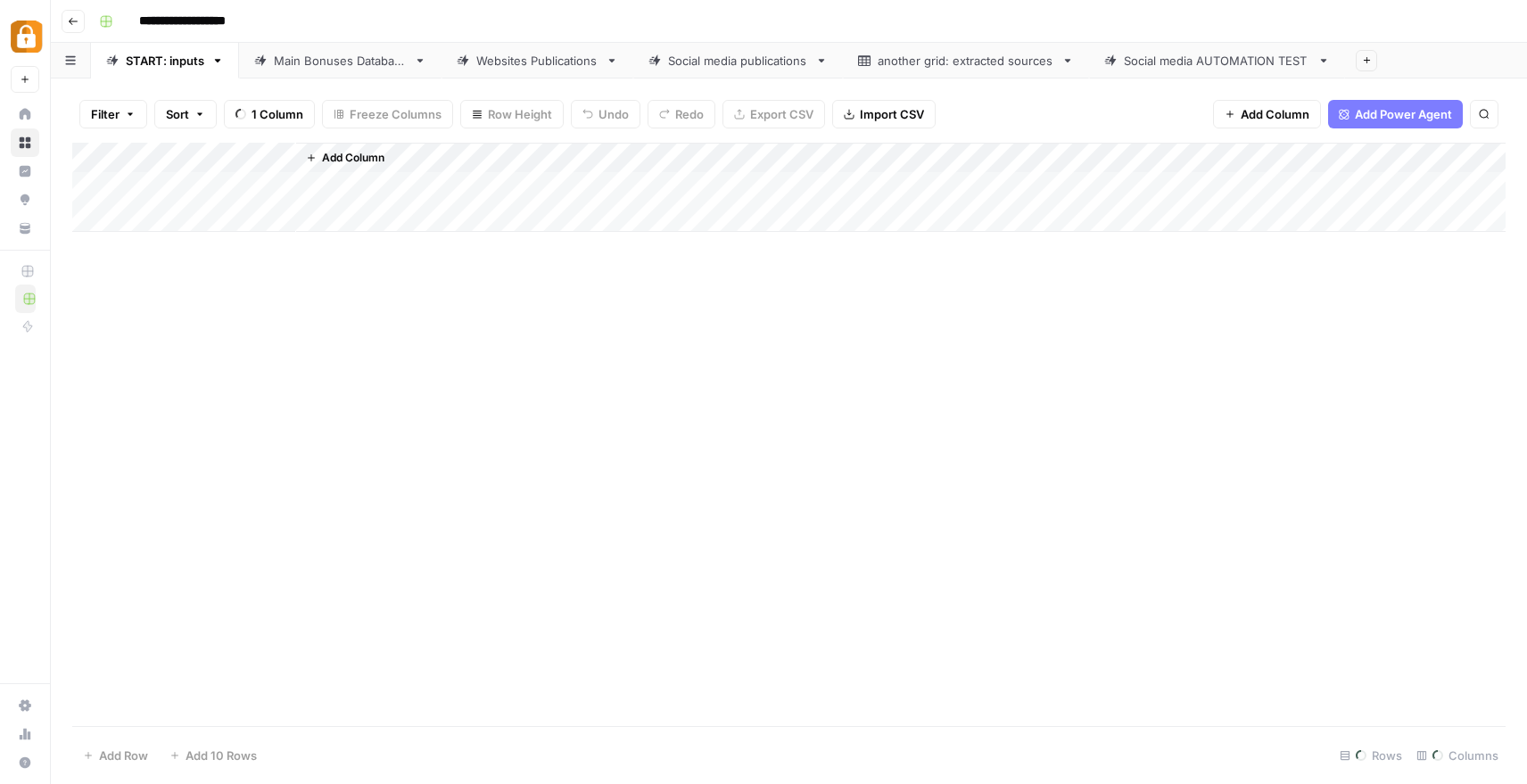
click at [351, 61] on div "Main Bonuses Database" at bounding box center [340, 60] width 133 height 17
click at [1360, 578] on div "Add Column" at bounding box center [789, 435] width 1433 height 583
click at [1361, 577] on div "Add Column" at bounding box center [789, 435] width 1433 height 583
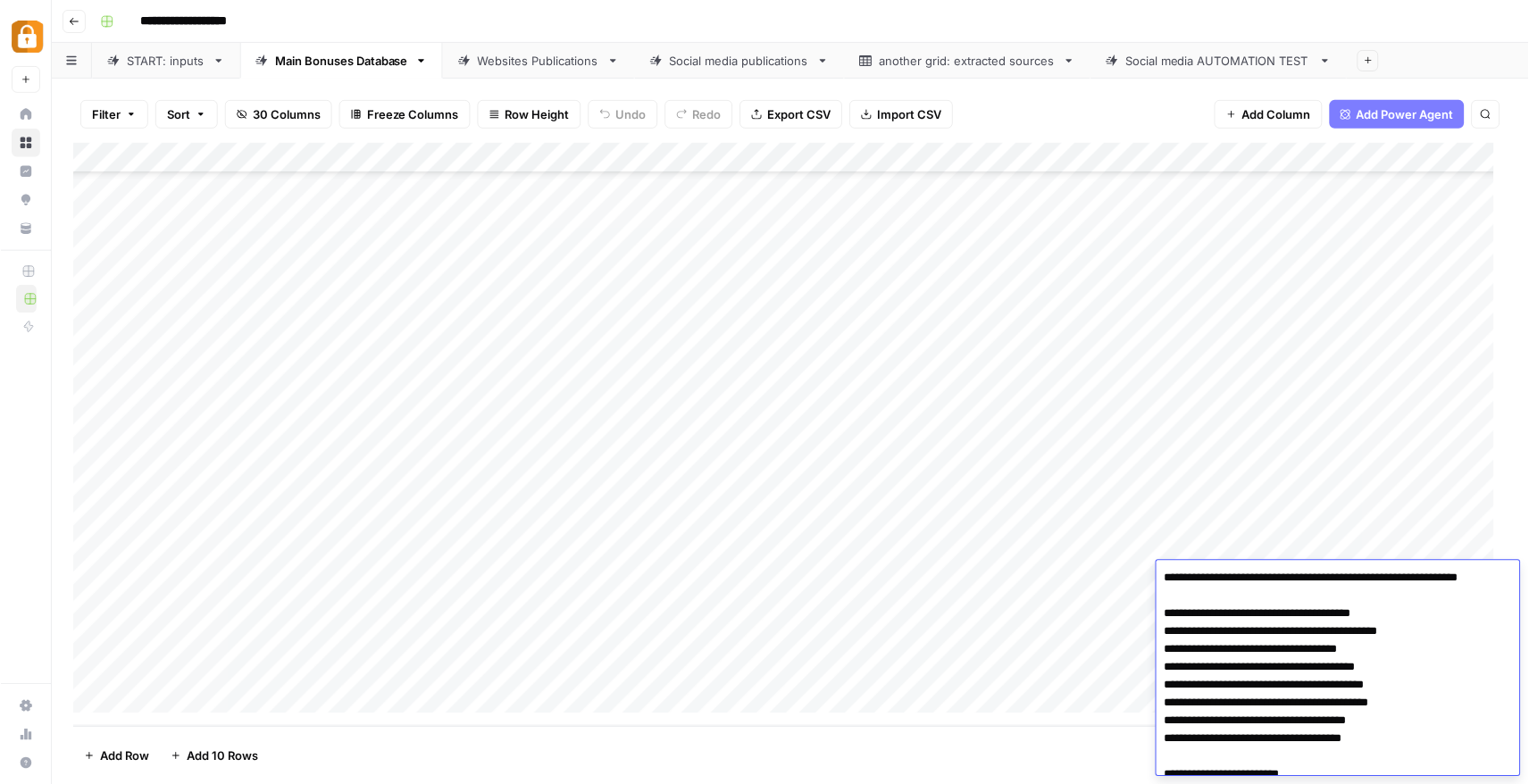
scroll to position [65, 0]
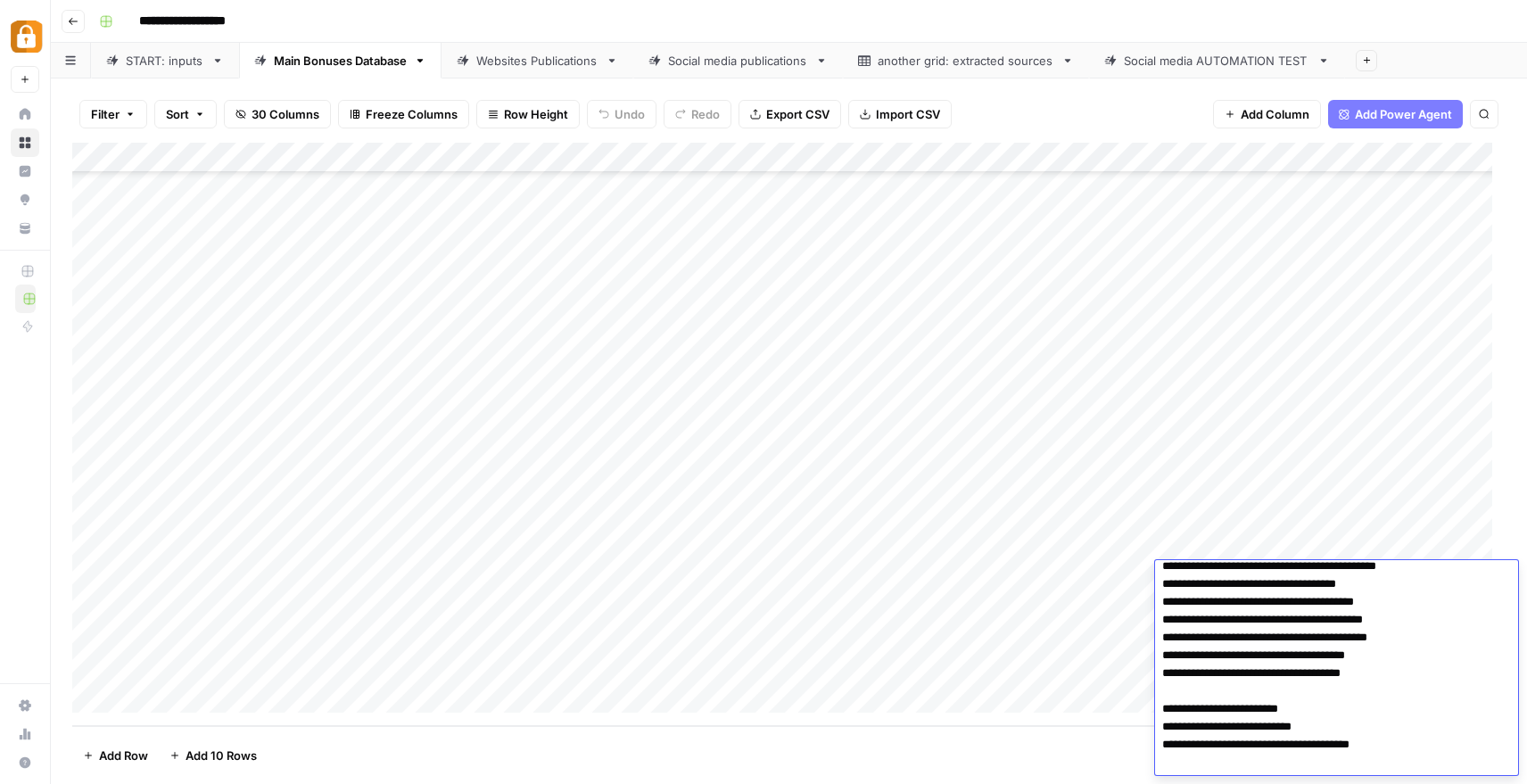
click at [1356, 625] on textarea "**********" at bounding box center [1329, 638] width 349 height 275
